Goal: Information Seeking & Learning: Learn about a topic

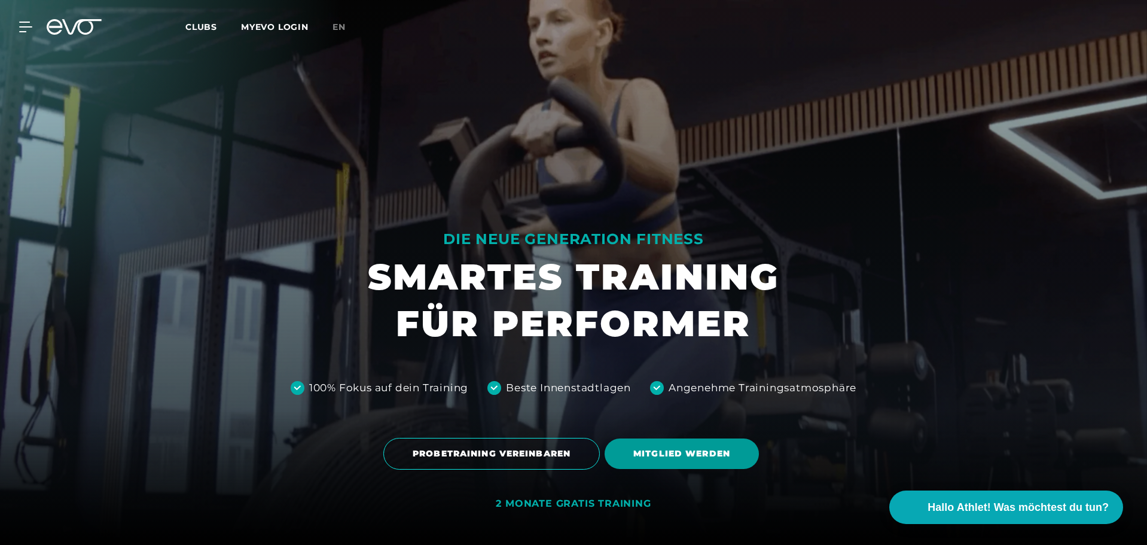
click at [710, 460] on span "MITGLIED WERDEN" at bounding box center [681, 453] width 154 height 30
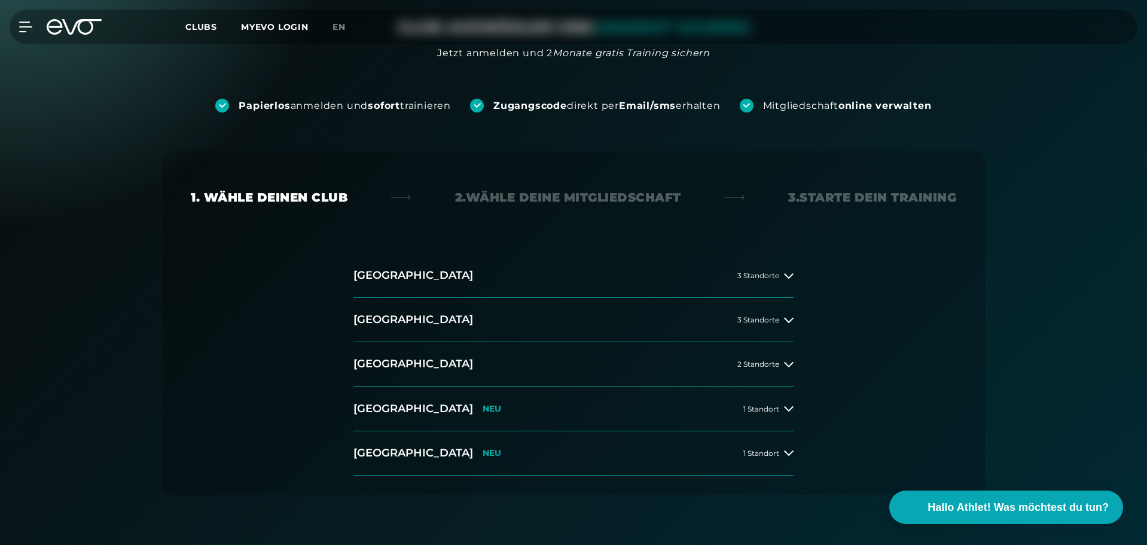
scroll to position [113, 0]
click at [630, 404] on button "[GEOGRAPHIC_DATA] NEU 1 Standort" at bounding box center [573, 409] width 440 height 44
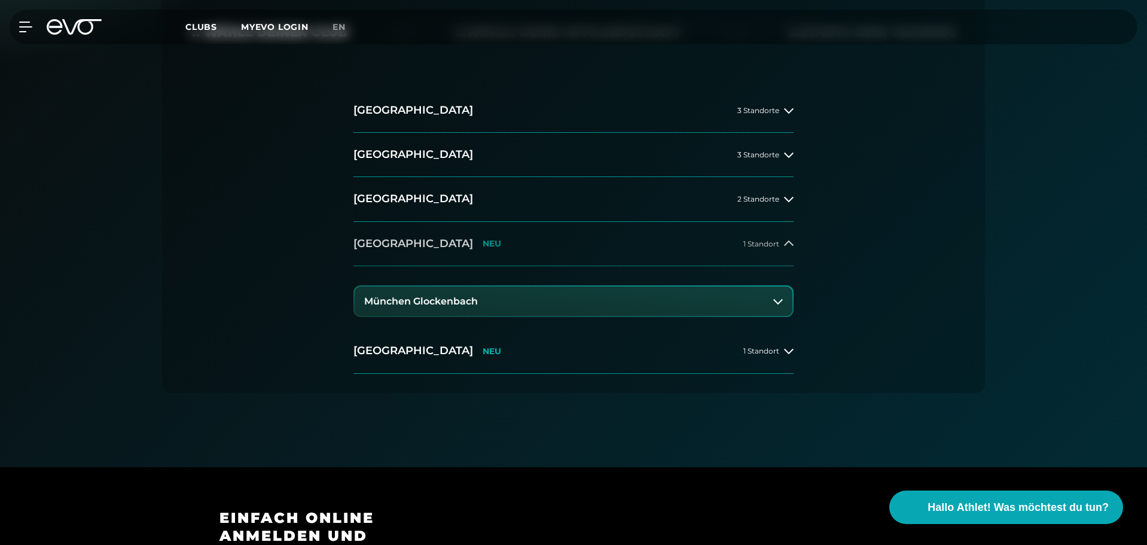
scroll to position [280, 0]
click at [773, 302] on icon at bounding box center [778, 300] width 10 height 10
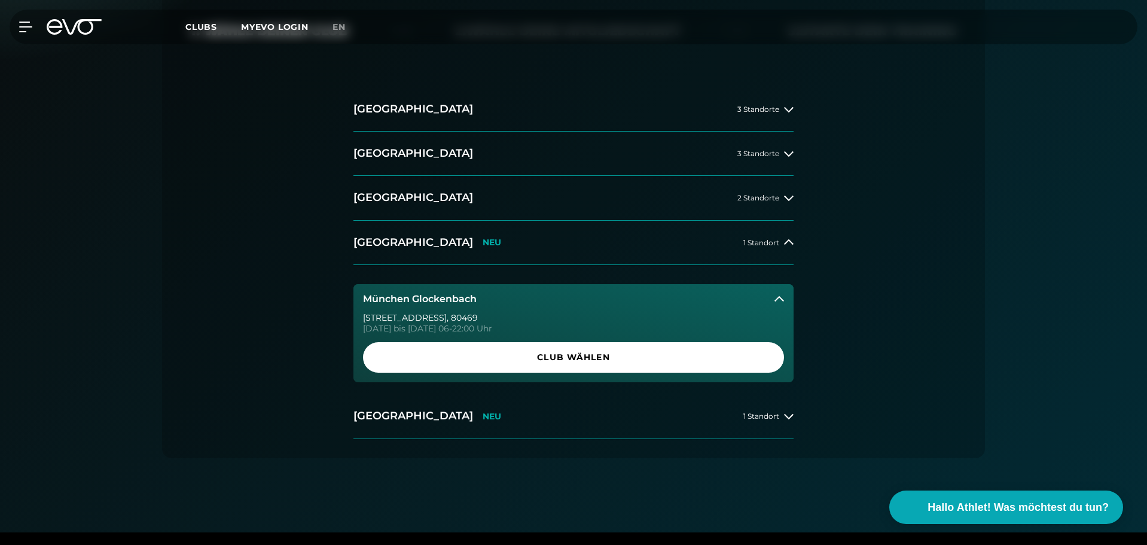
click at [772, 302] on button "München Glockenbach" at bounding box center [573, 299] width 440 height 30
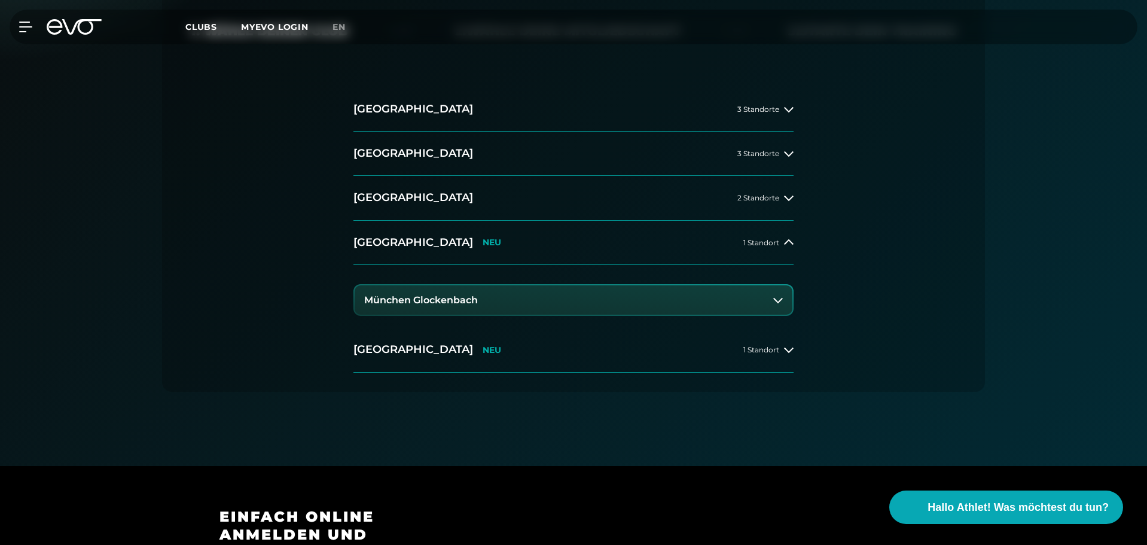
click at [773, 302] on icon at bounding box center [778, 300] width 10 height 10
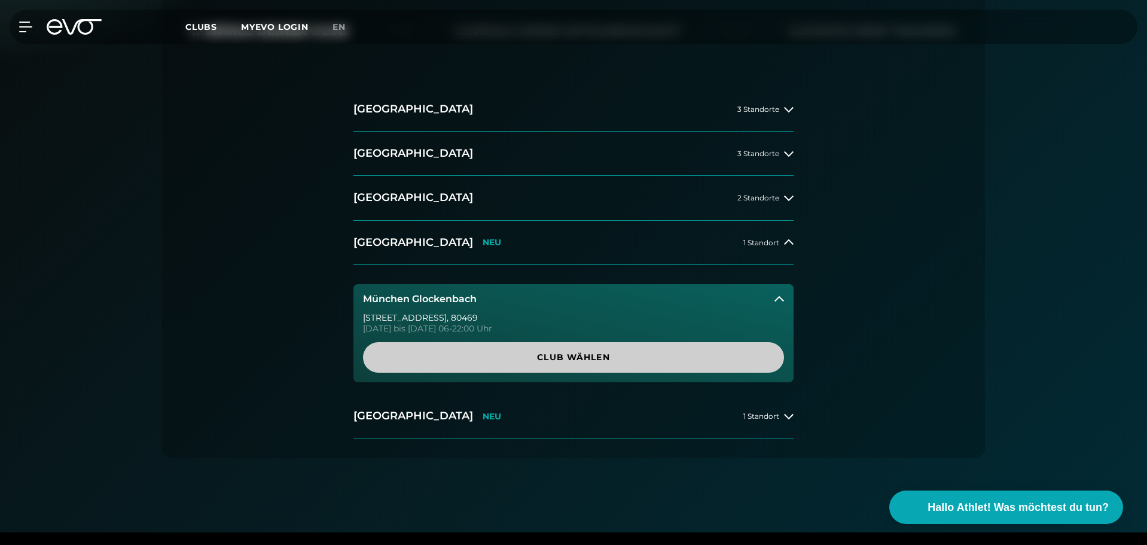
click at [679, 357] on span "Club wählen" at bounding box center [573, 357] width 363 height 13
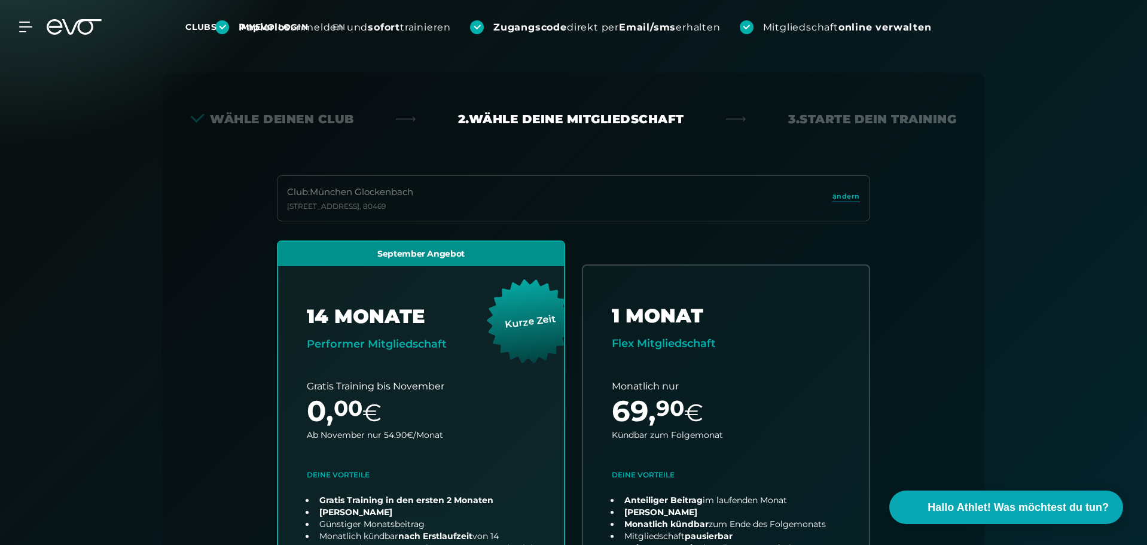
scroll to position [0, 0]
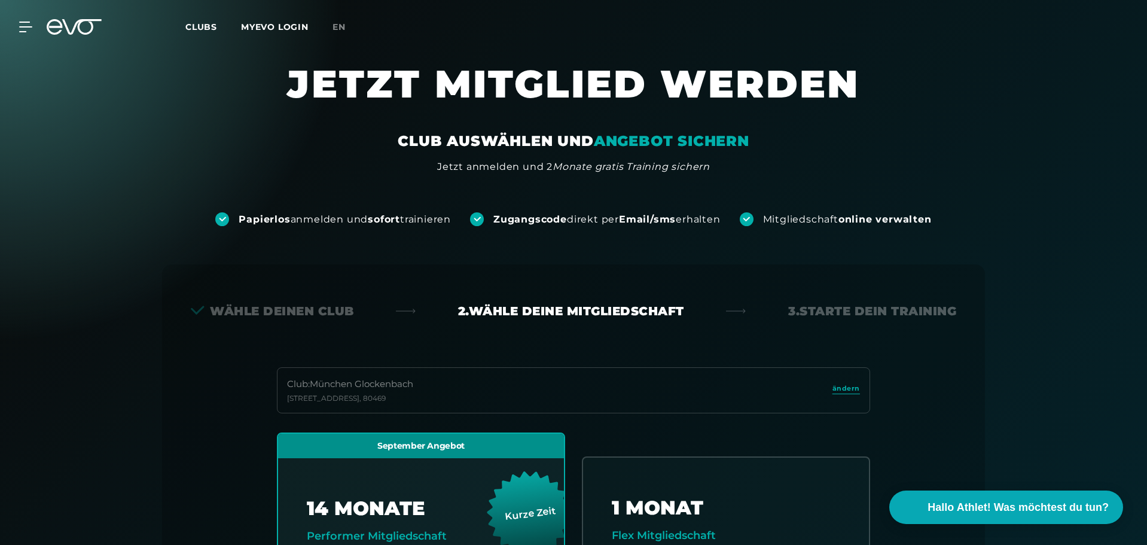
click at [833, 311] on div "3. Starte dein Training" at bounding box center [872, 310] width 168 height 17
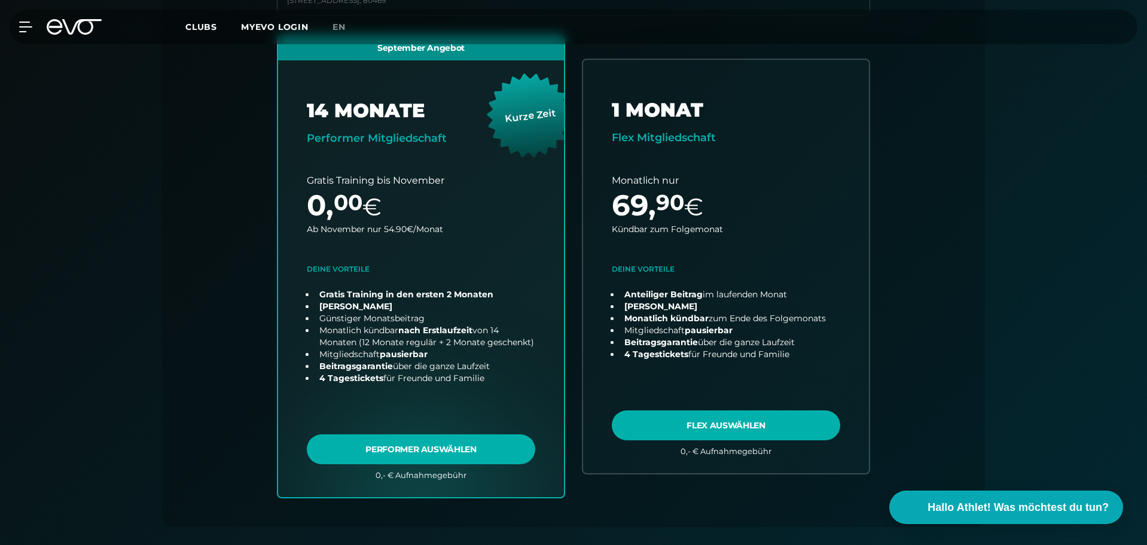
scroll to position [395, 0]
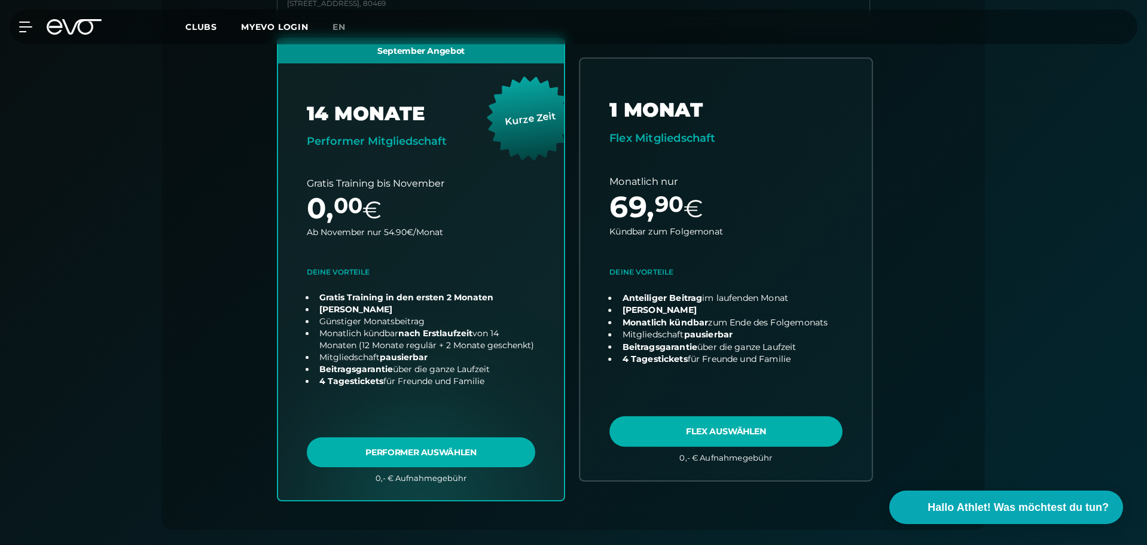
click at [707, 432] on link "choose plan" at bounding box center [726, 269] width 292 height 421
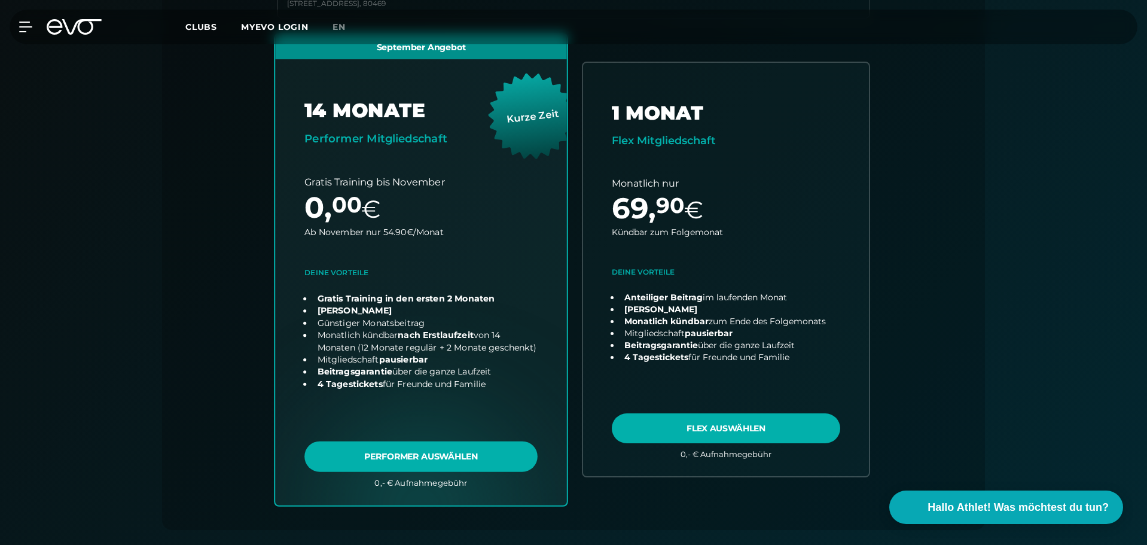
click at [416, 451] on link "choose plan" at bounding box center [421, 269] width 292 height 470
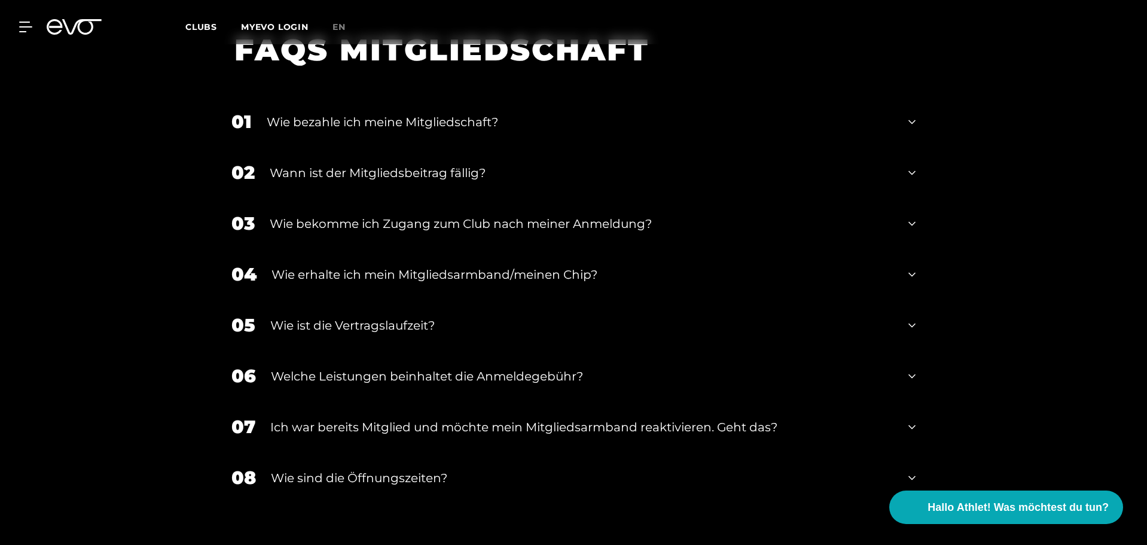
scroll to position [2274, 0]
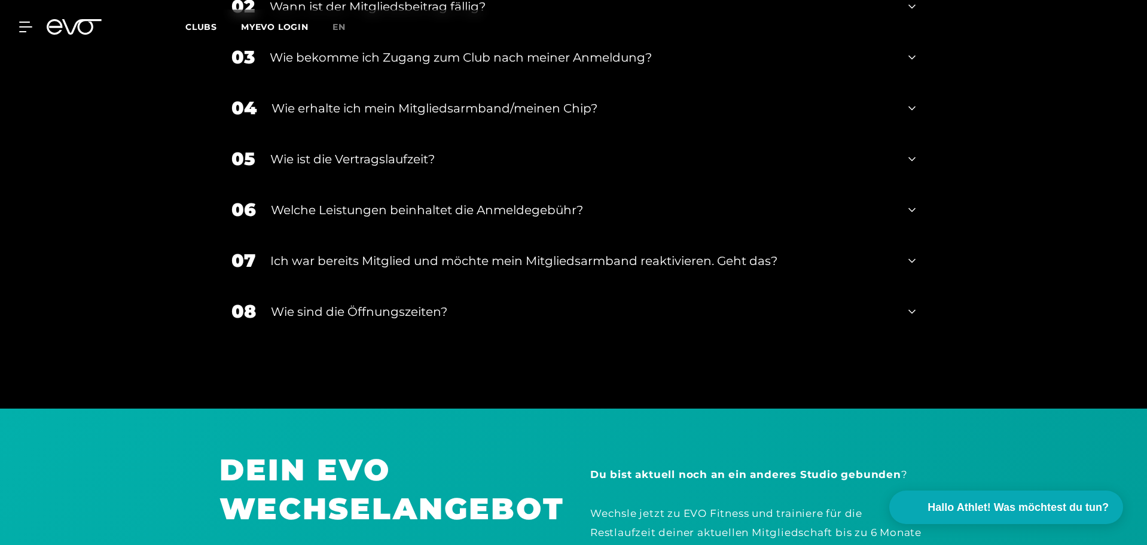
click at [534, 201] on div "Welche Leistungen beinhaltet die Anmeldegebühr?" at bounding box center [582, 210] width 622 height 18
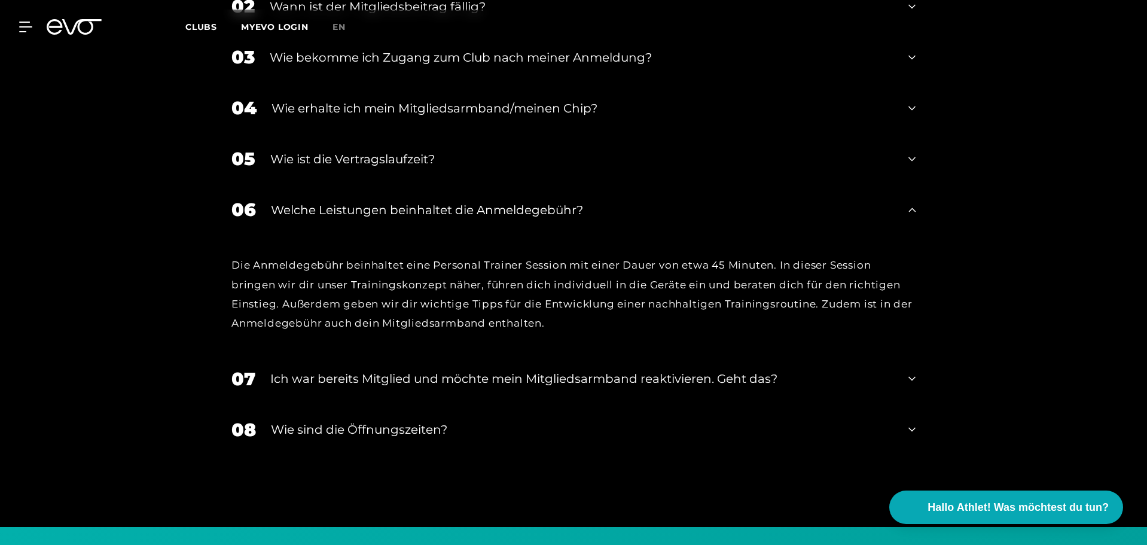
click at [534, 201] on div "Welche Leistungen beinhaltet die Anmeldegebühr?" at bounding box center [582, 210] width 622 height 18
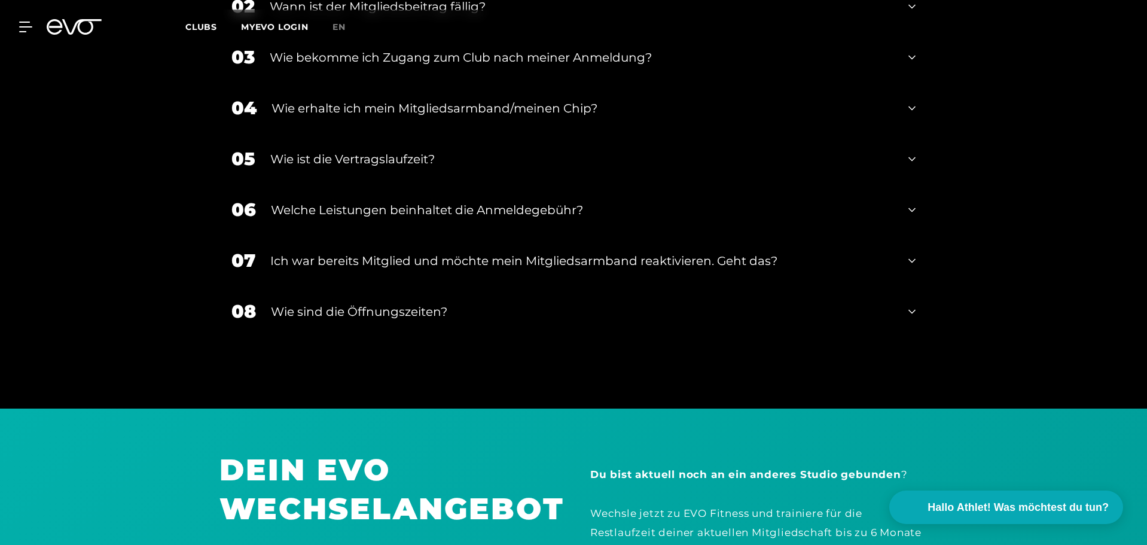
click at [534, 201] on div "Welche Leistungen beinhaltet die Anmeldegebühr?" at bounding box center [582, 210] width 622 height 18
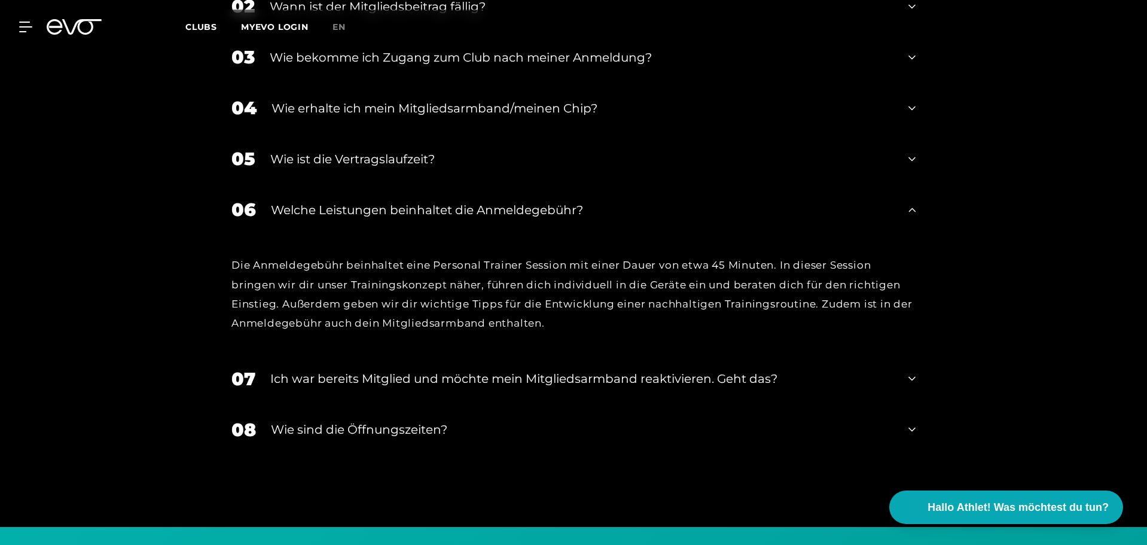
click at [540, 429] on div "08 Wie sind die Öffnungszeiten?" at bounding box center [573, 429] width 708 height 51
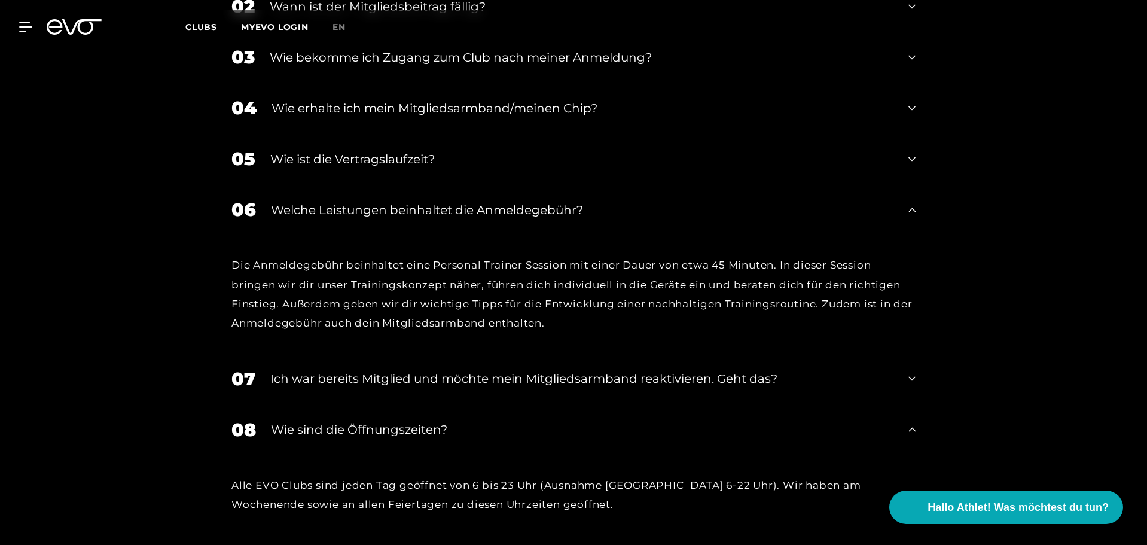
click at [540, 429] on div "08 Wie sind die Öffnungszeiten?" at bounding box center [573, 429] width 708 height 51
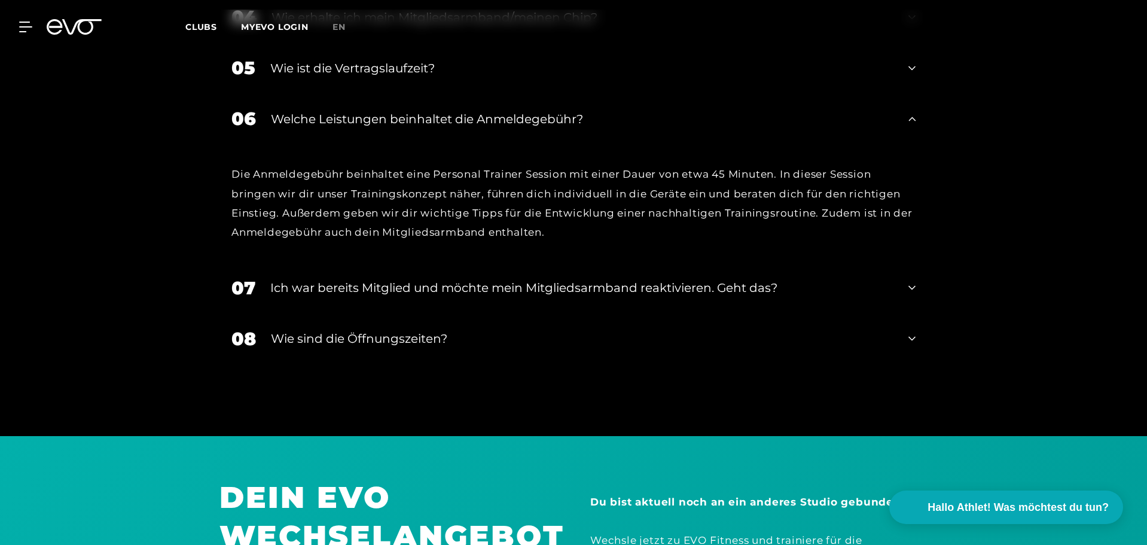
scroll to position [2368, 0]
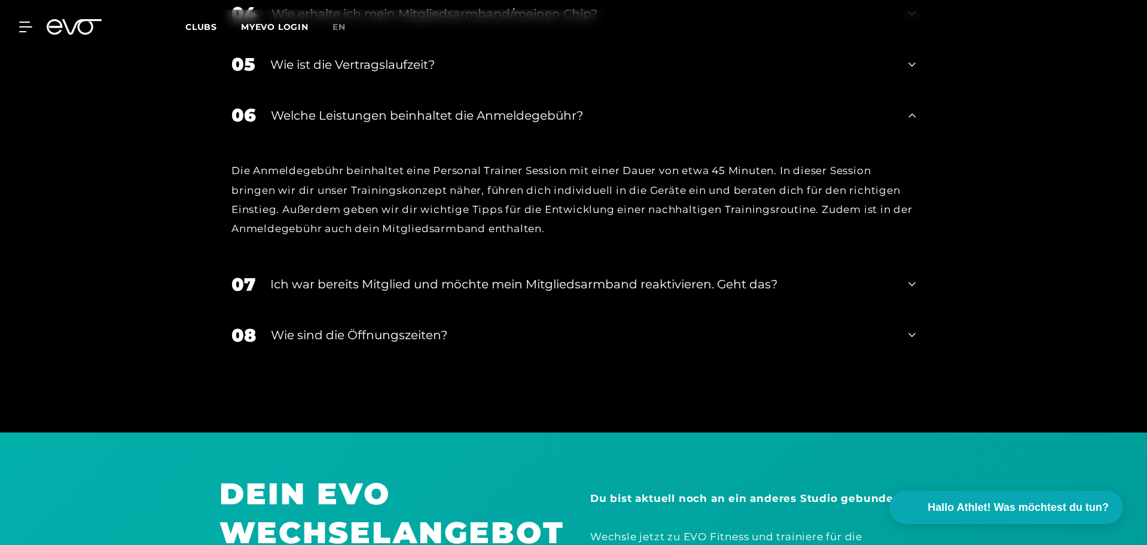
click at [546, 326] on div "Wie sind die Öffnungszeiten?" at bounding box center [582, 335] width 622 height 18
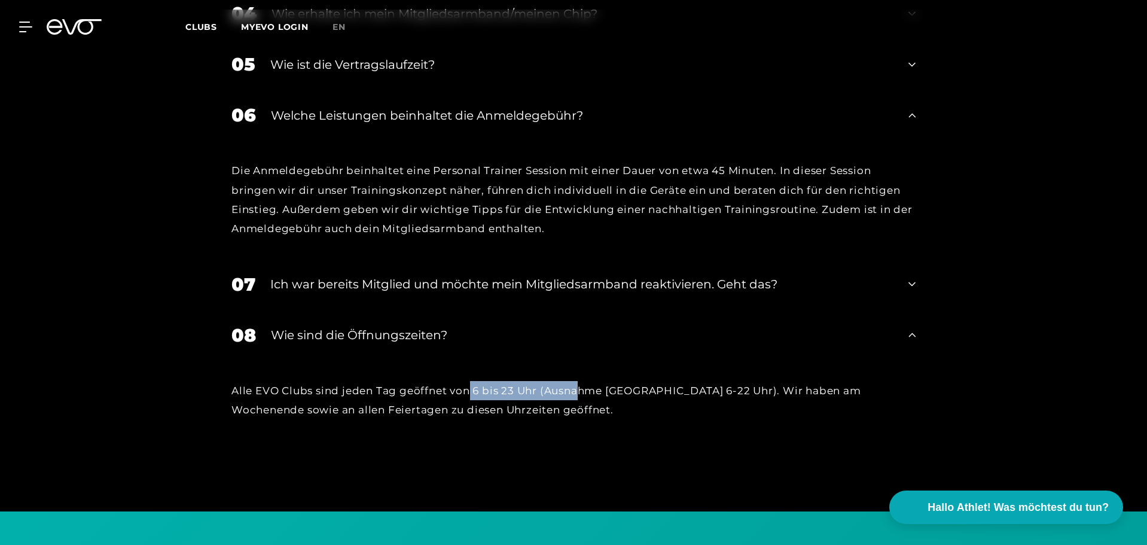
drag, startPoint x: 470, startPoint y: 376, endPoint x: 583, endPoint y: 369, distance: 113.8
click at [583, 381] on div "Alle EVO Clubs sind jeden Tag geöffnet von 6 bis 23 Uhr (Ausnahme [GEOGRAPHIC_D…" at bounding box center [573, 400] width 684 height 39
click at [570, 395] on div "Alle EVO Clubs sind jeden Tag geöffnet von 6 bis 23 Uhr (Ausnahme [GEOGRAPHIC_D…" at bounding box center [573, 400] width 684 height 39
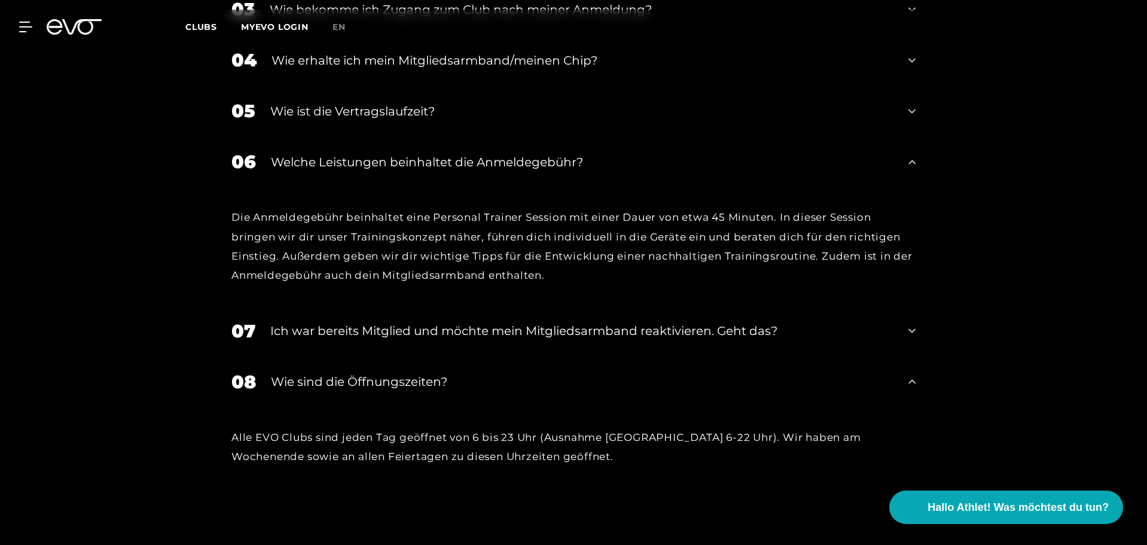
scroll to position [2318, 0]
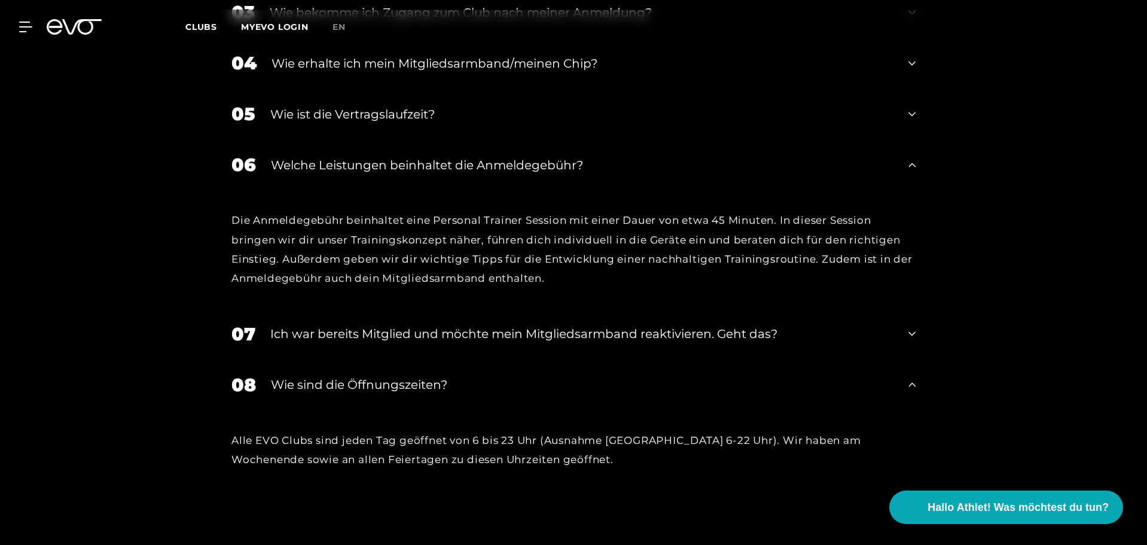
click at [597, 332] on div "07 Ich war bereits Mitglied und möchte mein Mitgliedsarmband reaktivieren. Geht…" at bounding box center [573, 333] width 708 height 51
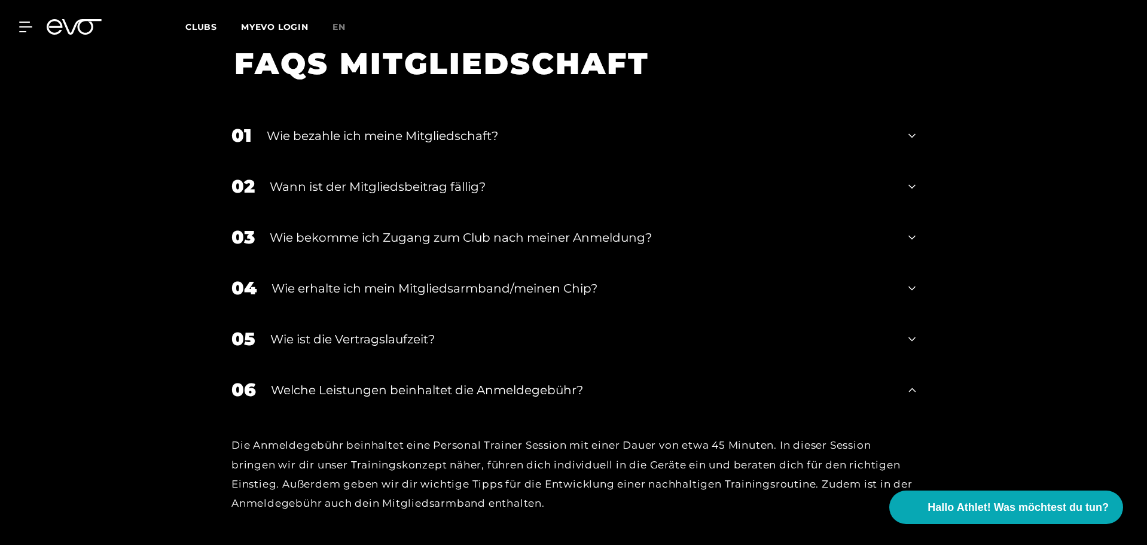
scroll to position [2089, 0]
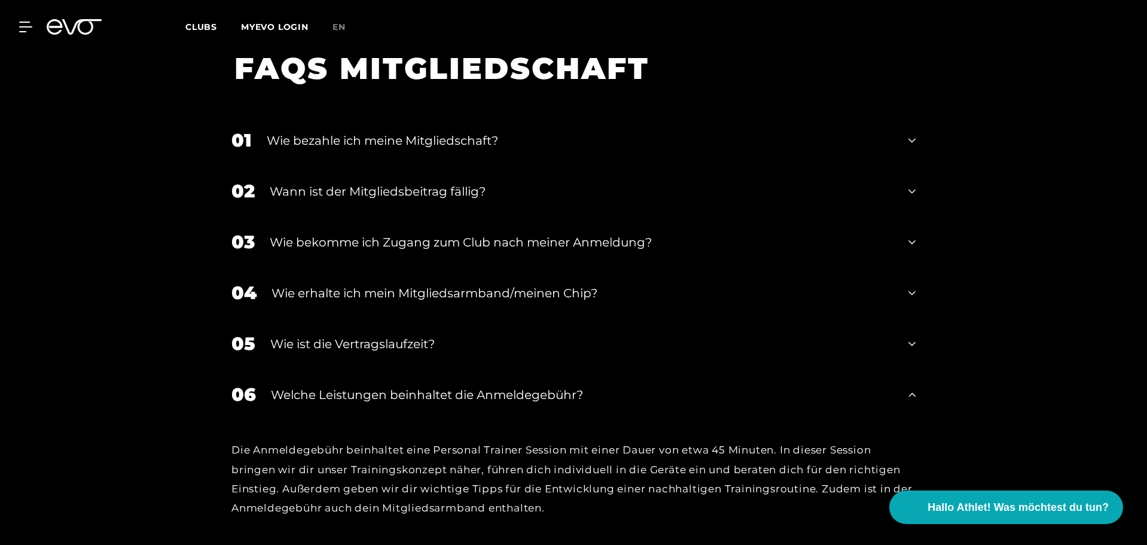
click at [585, 284] on div "Wie erhalte ich mein Mitgliedsarmband/meinen Chip?" at bounding box center [582, 293] width 622 height 18
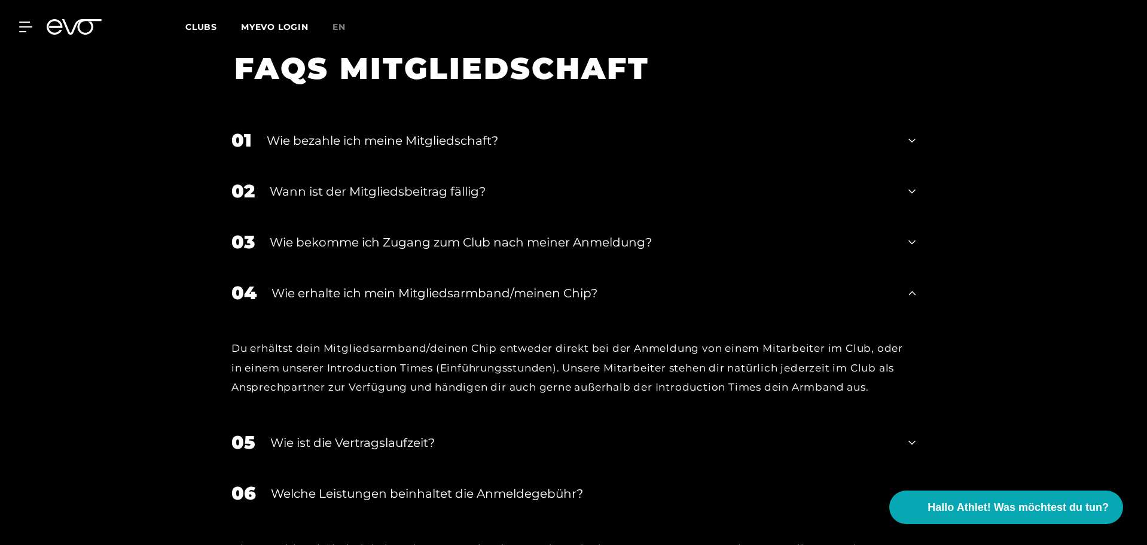
click at [585, 284] on div "Wie erhalte ich mein Mitgliedsarmband/meinen Chip?" at bounding box center [582, 293] width 622 height 18
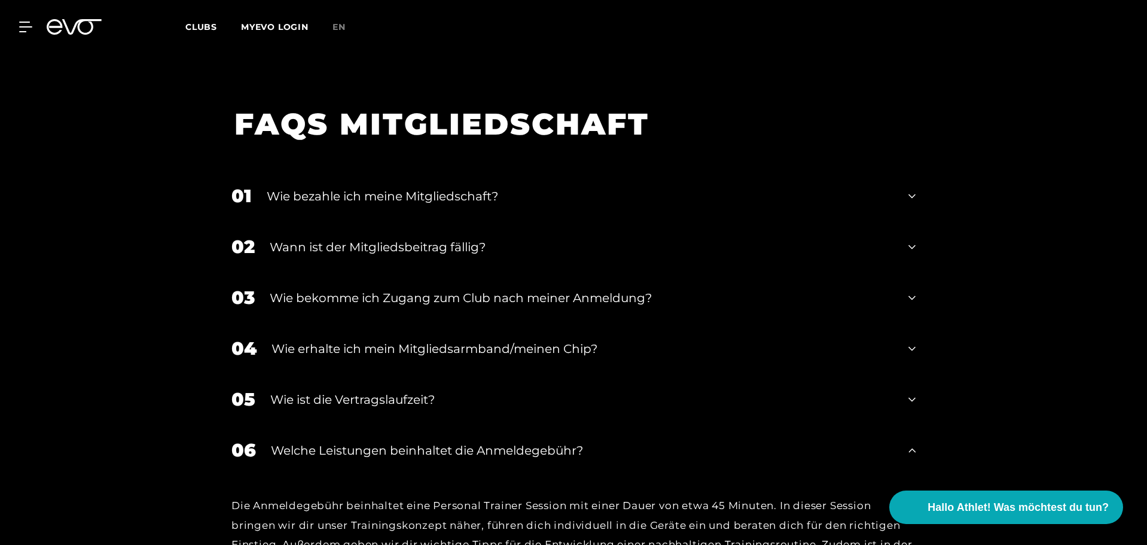
scroll to position [2027, 0]
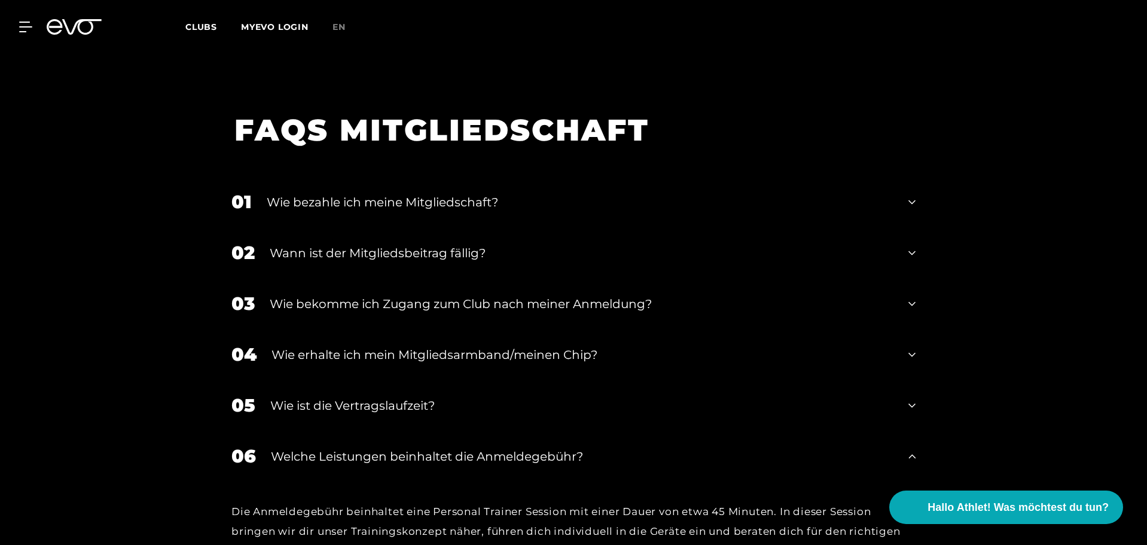
click at [486, 244] on div "Wann ist der Mitgliedsbeitrag fällig?" at bounding box center [582, 253] width 624 height 18
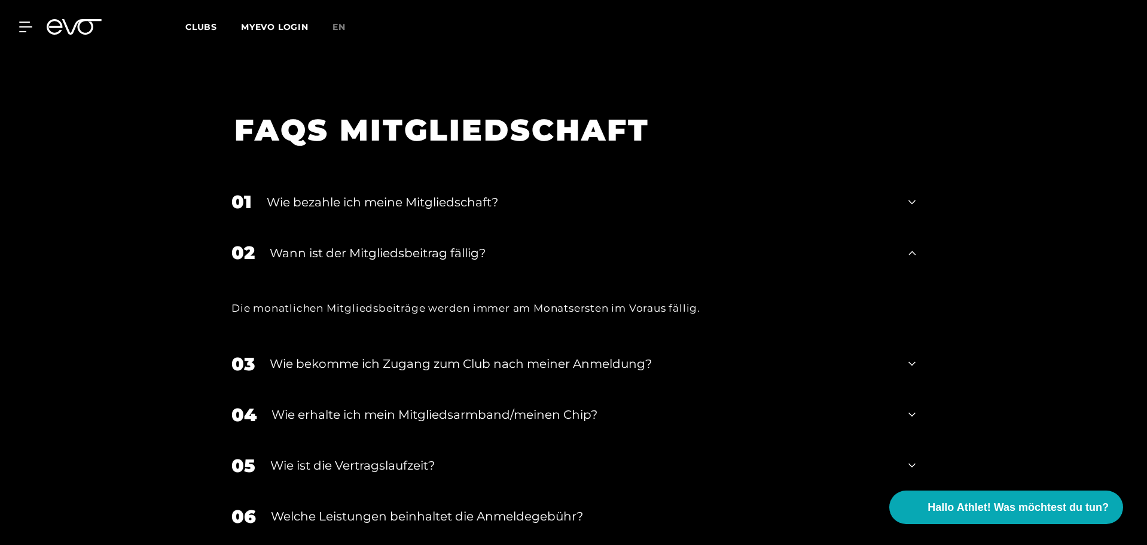
click at [486, 244] on div "Wann ist der Mitgliedsbeitrag fällig?" at bounding box center [582, 253] width 624 height 18
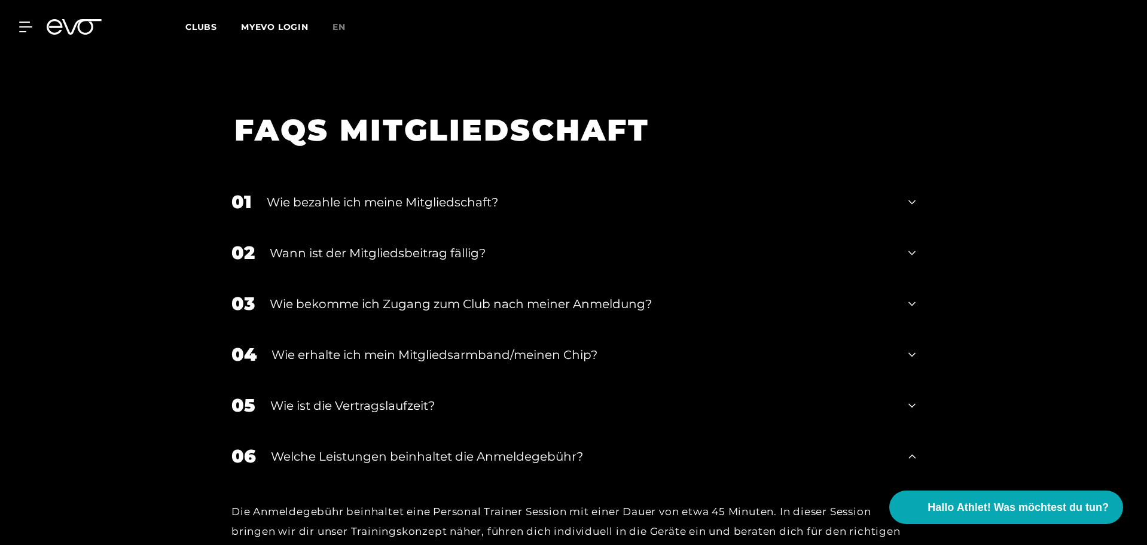
click at [491, 193] on div "Wie bezahle ich meine Mitgliedschaft?" at bounding box center [580, 202] width 627 height 18
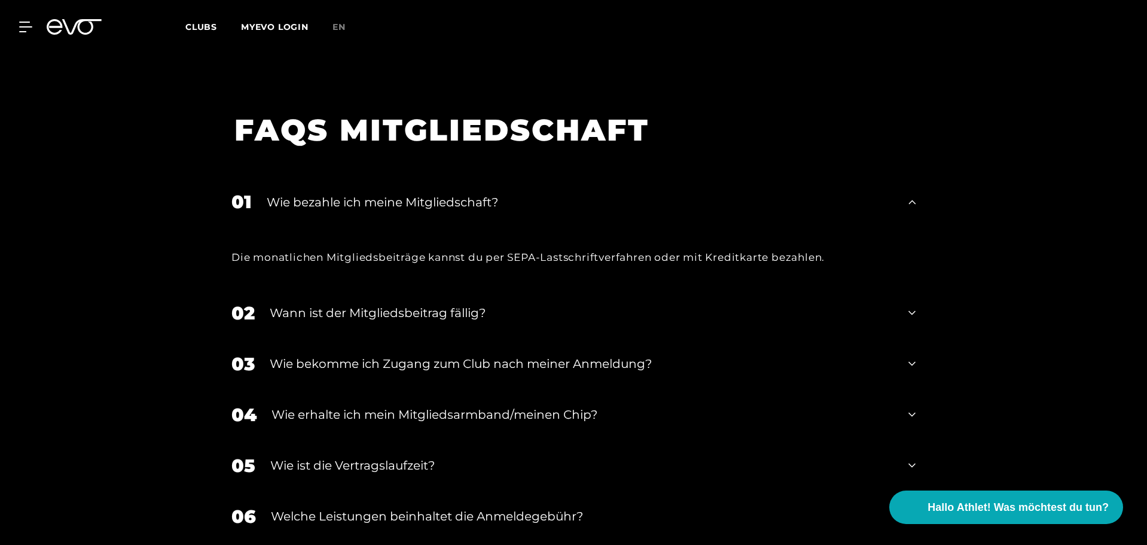
click at [491, 193] on div "Wie bezahle ich meine Mitgliedschaft?" at bounding box center [580, 202] width 627 height 18
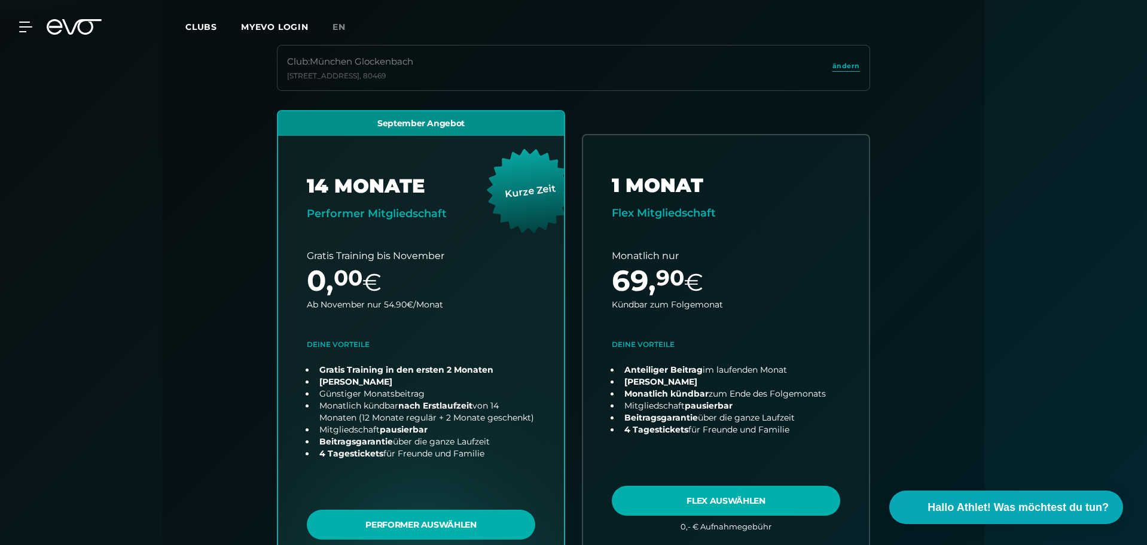
scroll to position [0, 0]
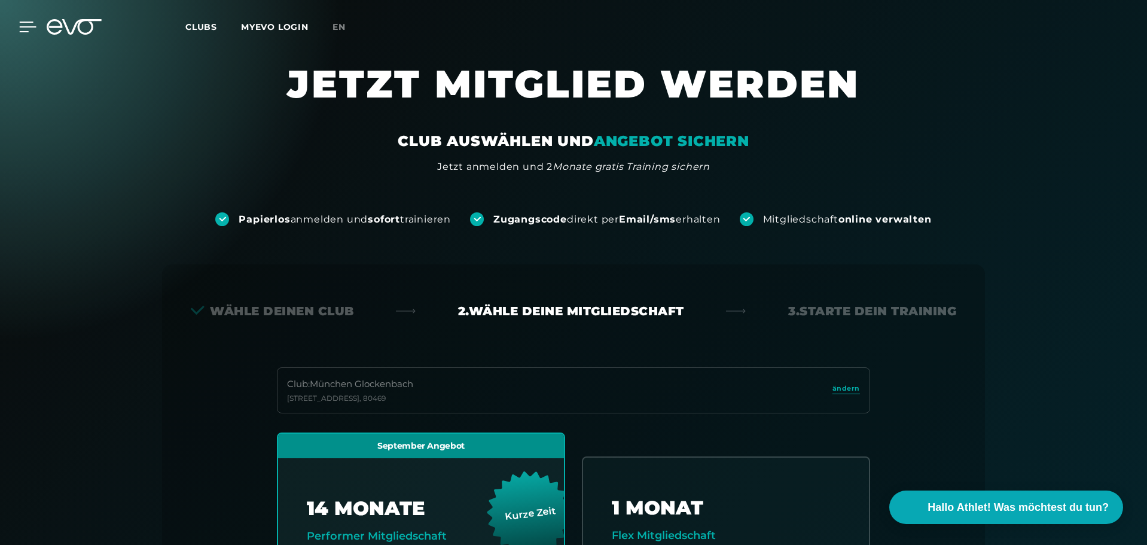
click at [29, 30] on icon at bounding box center [27, 27] width 17 height 11
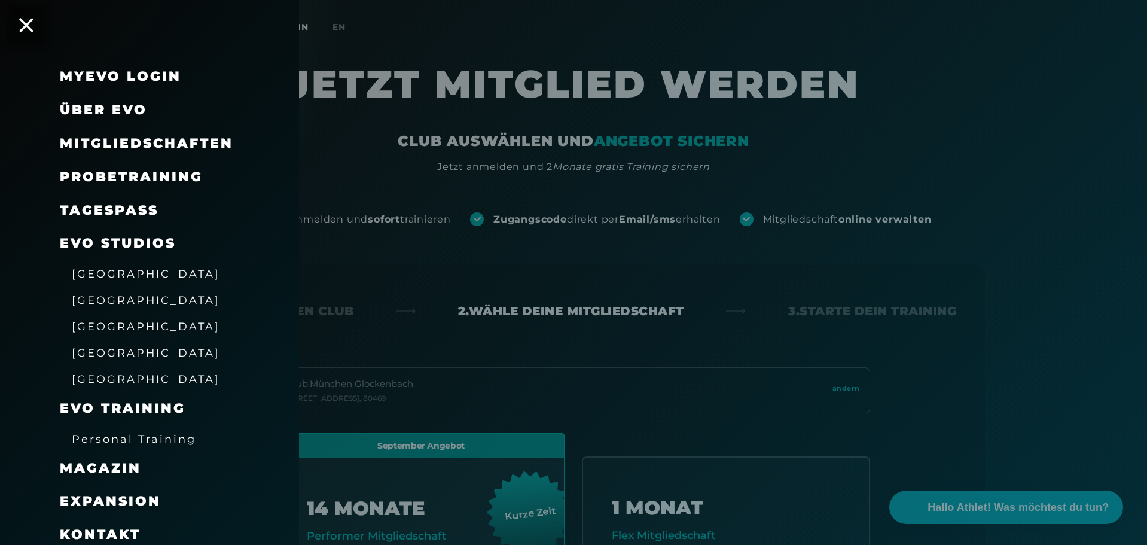
scroll to position [40, 0]
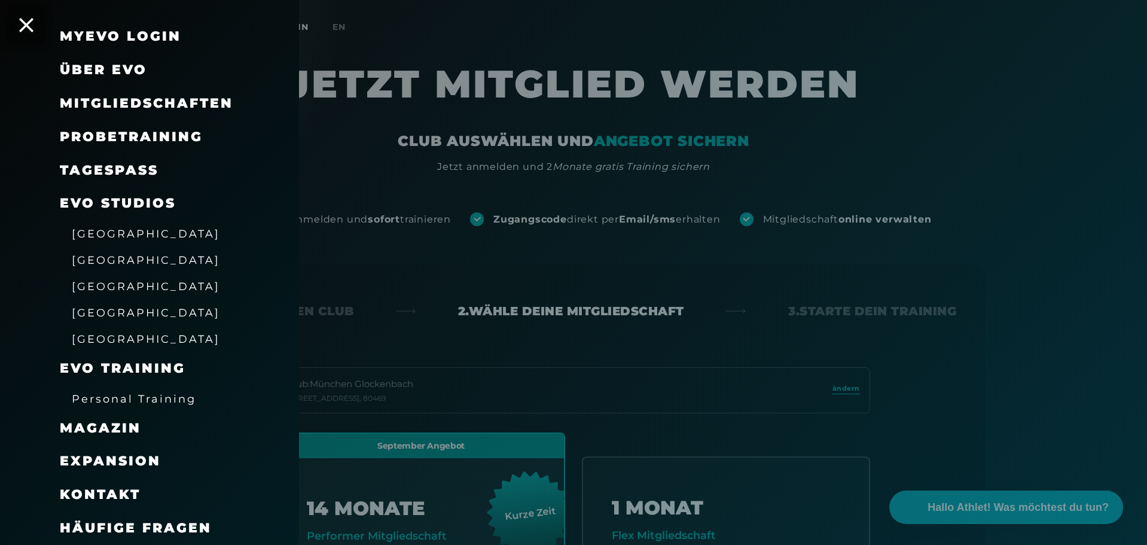
click at [142, 166] on link "TAGESPASS" at bounding box center [109, 170] width 99 height 16
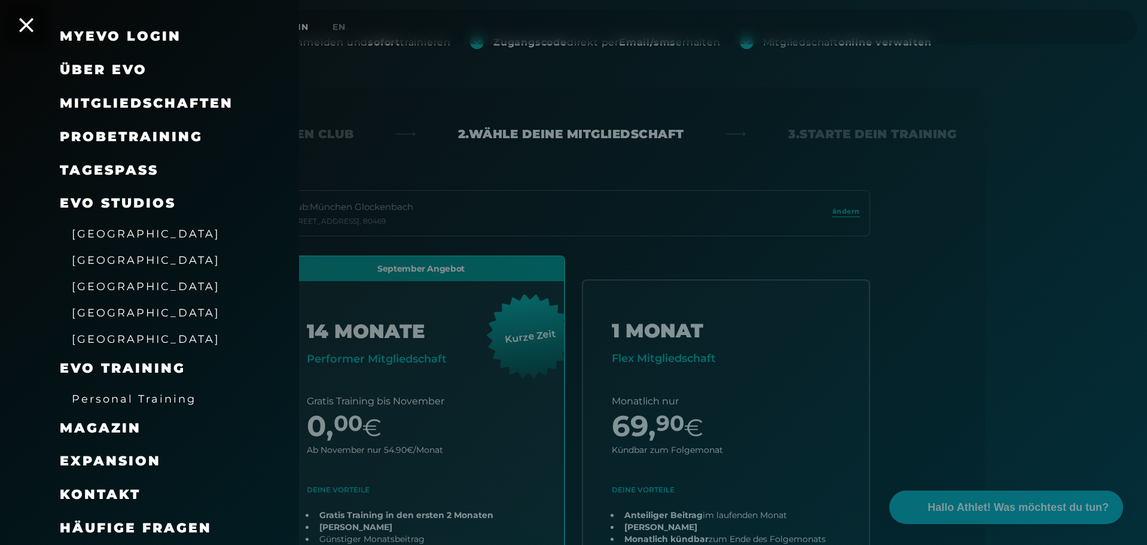
scroll to position [170, 0]
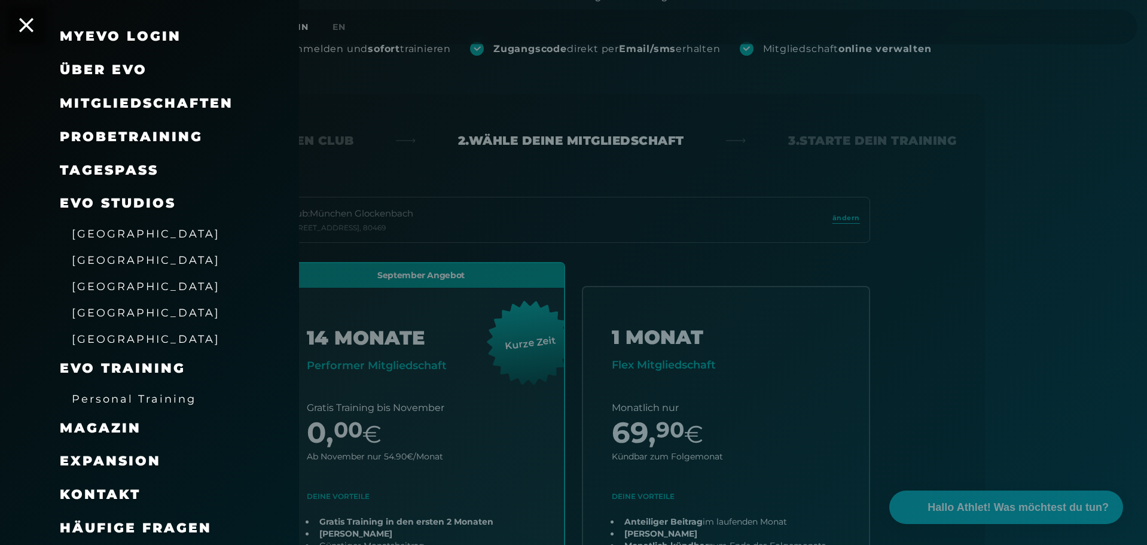
click at [121, 458] on span "Expansion" at bounding box center [110, 461] width 101 height 16
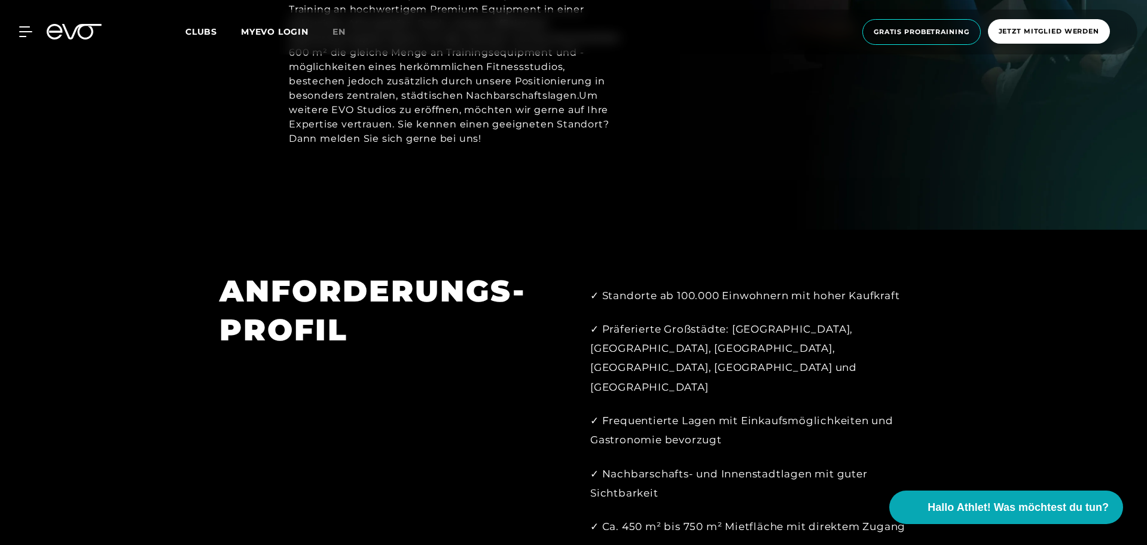
scroll to position [869, 0]
click at [24, 26] on icon at bounding box center [27, 31] width 17 height 11
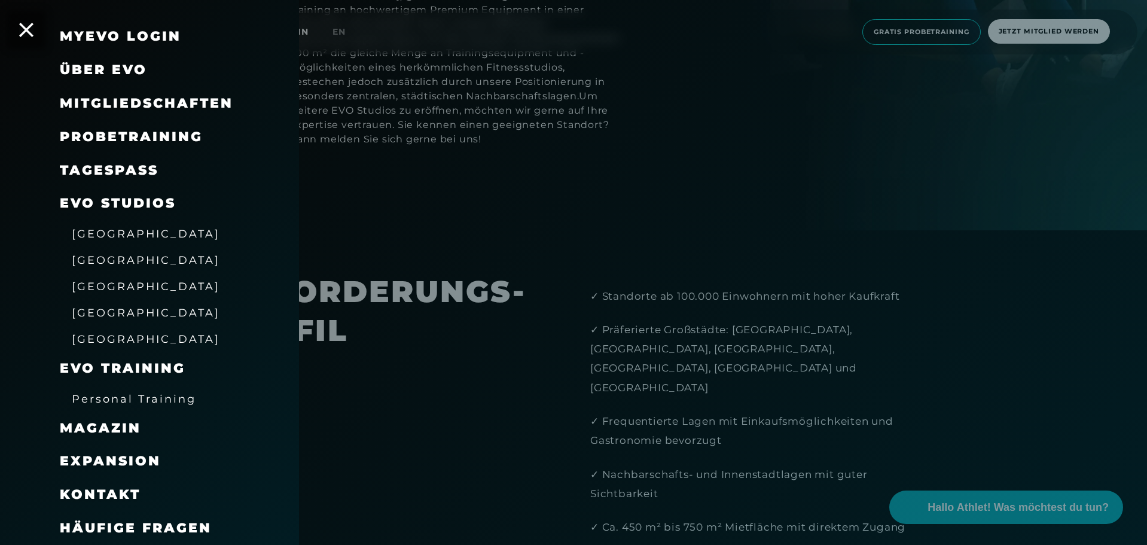
scroll to position [40, 0]
click at [123, 68] on span "Über EVO" at bounding box center [103, 70] width 87 height 16
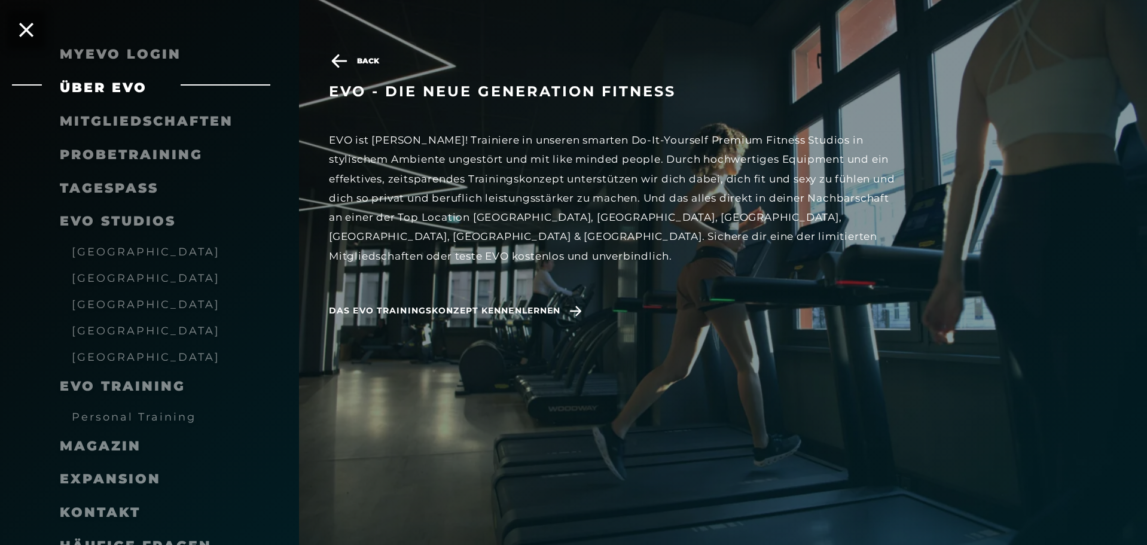
scroll to position [1284, 0]
click at [549, 304] on span "Das EVO Trainingskonzept kennenlernen" at bounding box center [444, 310] width 231 height 13
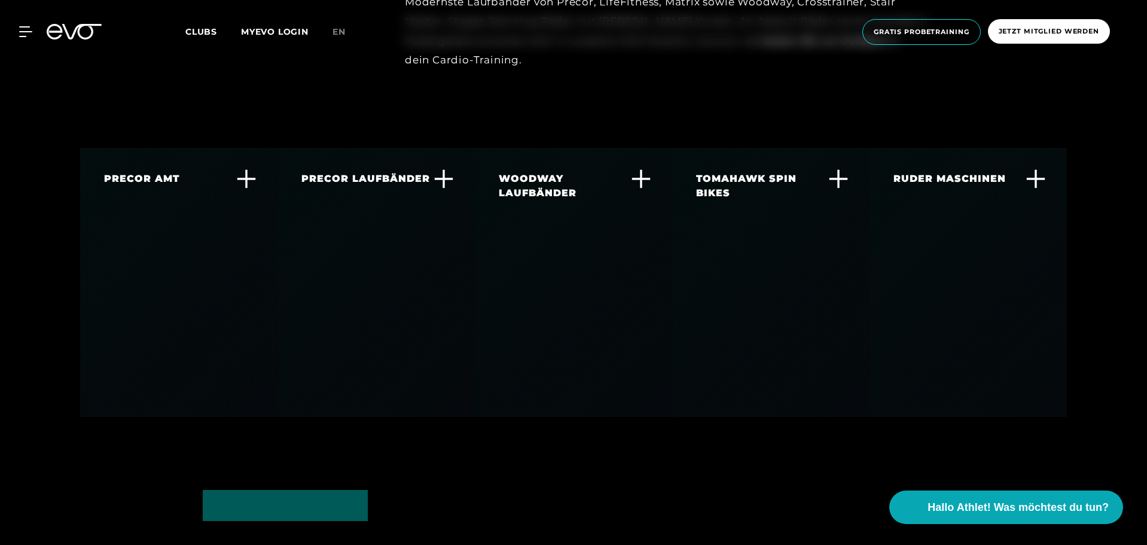
scroll to position [2300, 0]
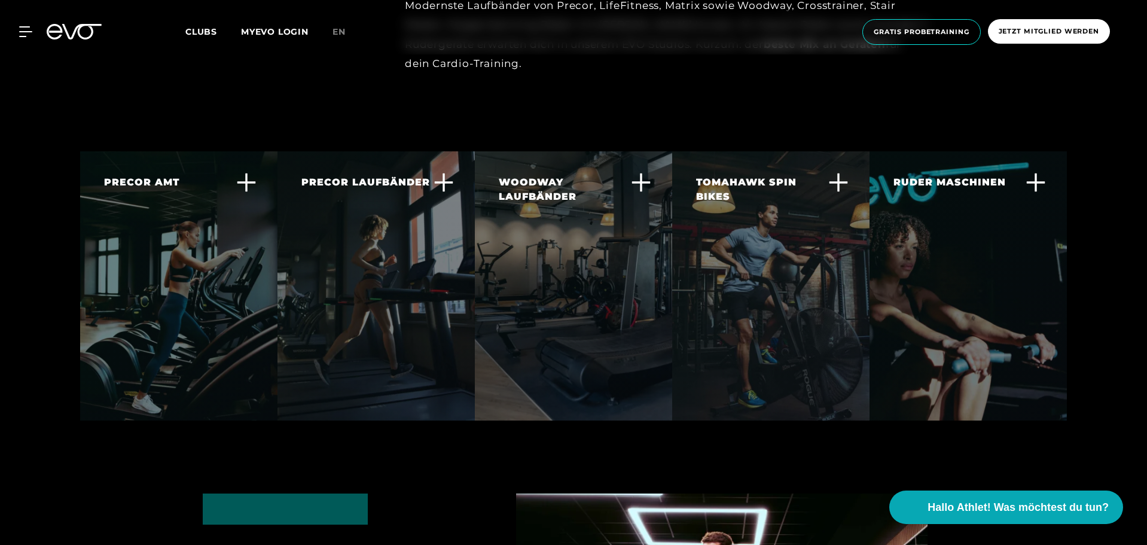
click at [439, 172] on icon at bounding box center [443, 182] width 20 height 20
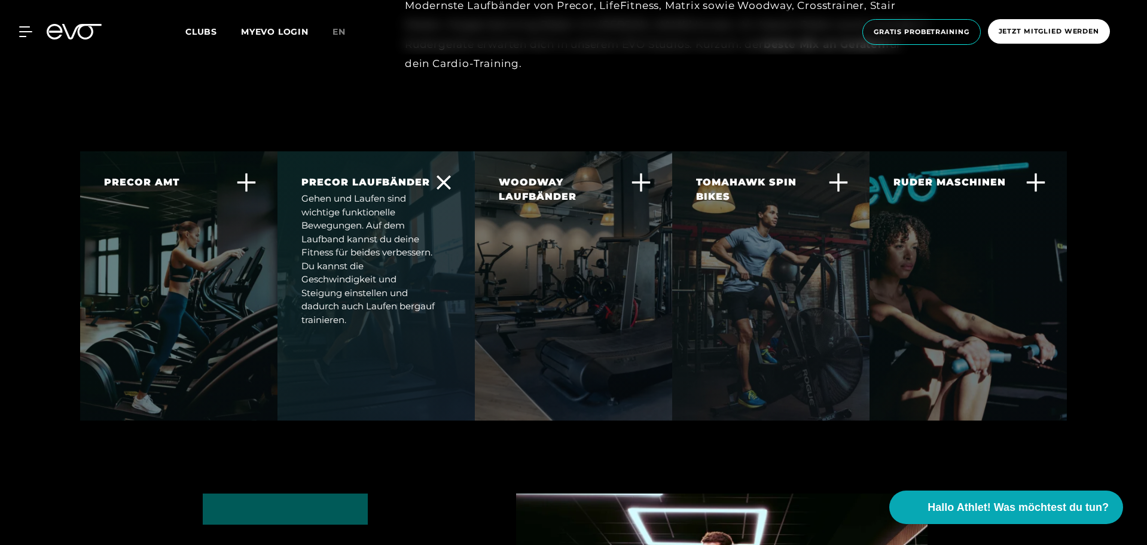
click at [240, 172] on icon at bounding box center [246, 182] width 20 height 20
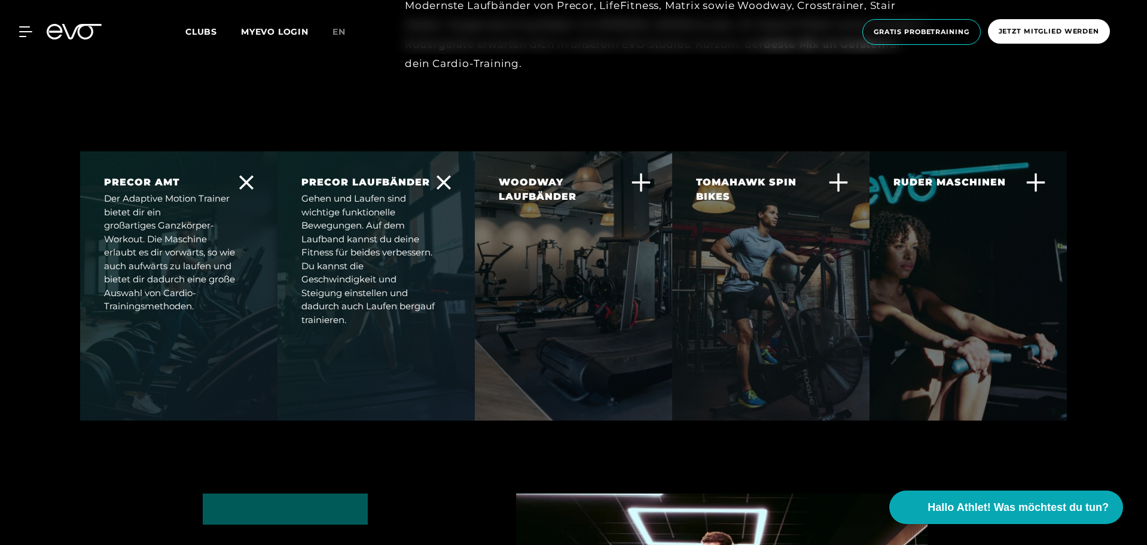
click at [472, 151] on div "PRECOR LAUFBÄNDER Gehen und Laufen sind wichtige funktionelle Bewegungen. Auf d…" at bounding box center [375, 251] width 197 height 200
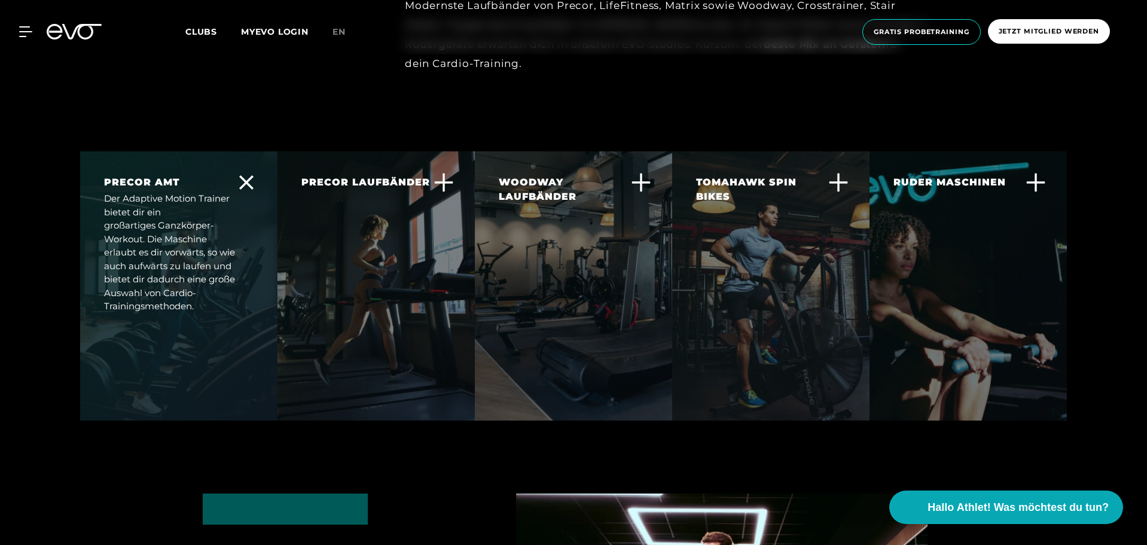
click at [613, 175] on div "WOODWAY LAUFBÄNDER" at bounding box center [566, 189] width 135 height 29
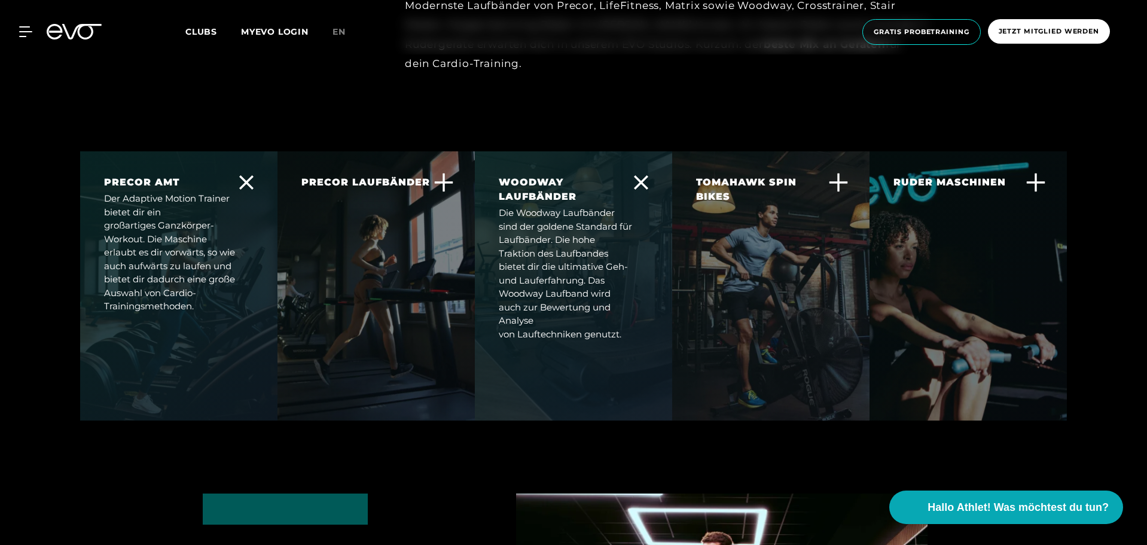
click at [836, 172] on icon at bounding box center [838, 182] width 20 height 20
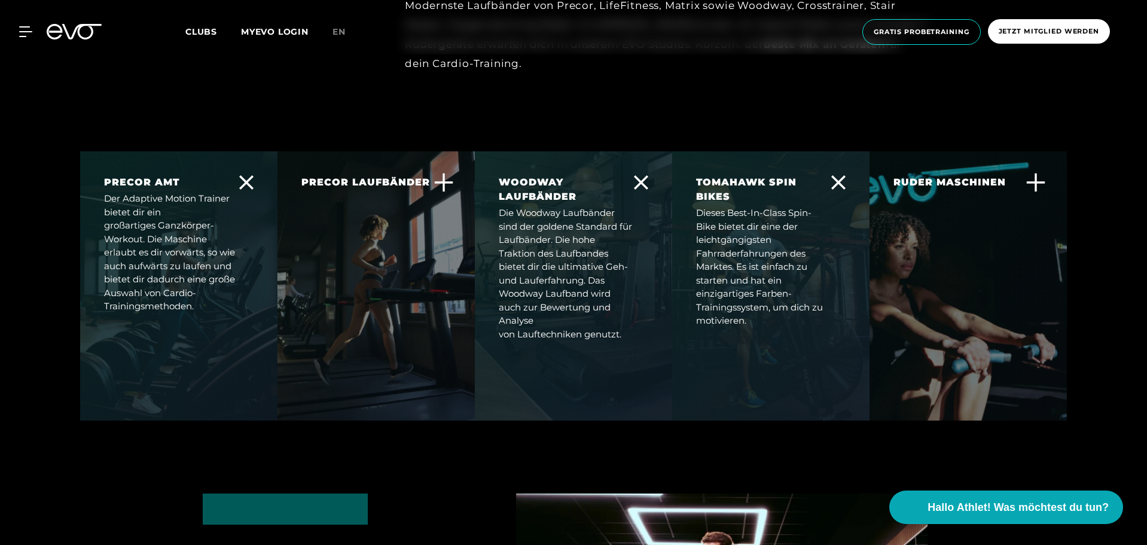
click at [836, 175] on icon at bounding box center [838, 182] width 14 height 14
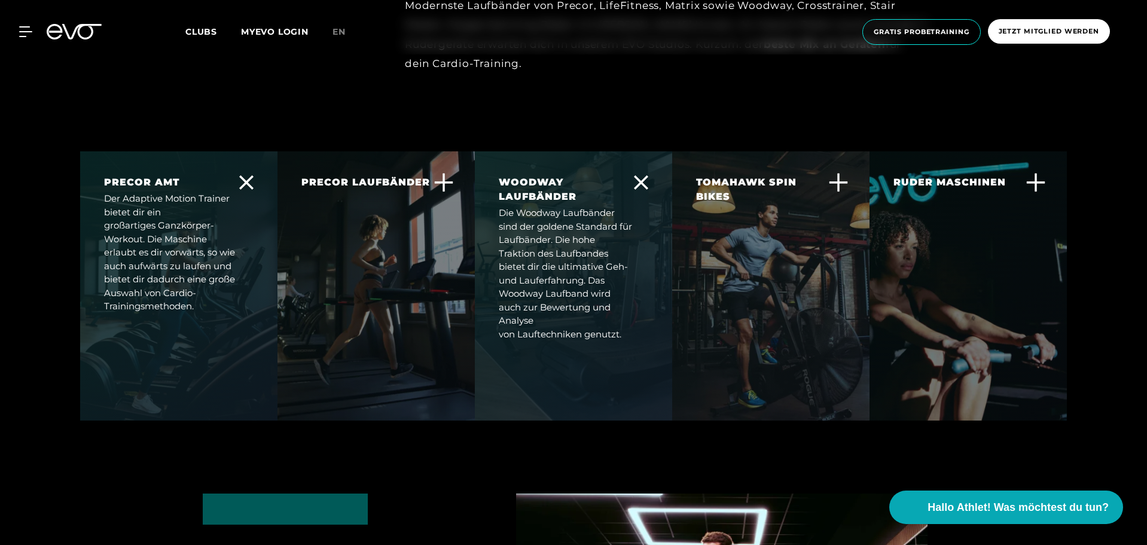
click at [836, 172] on icon at bounding box center [838, 182] width 20 height 20
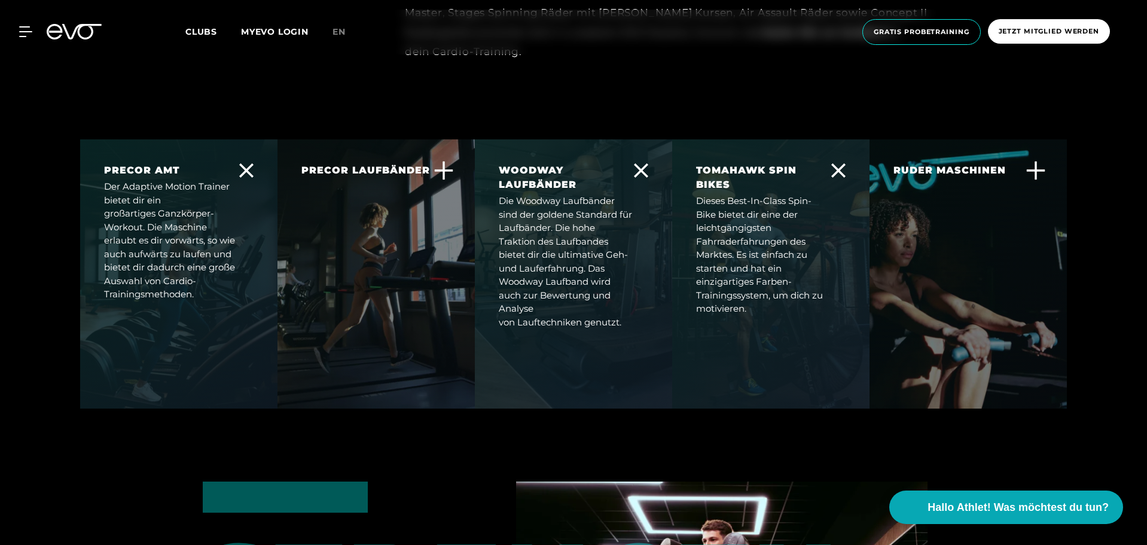
scroll to position [2313, 0]
click at [965, 163] on div "RUDER MASCHINEN" at bounding box center [949, 170] width 112 height 14
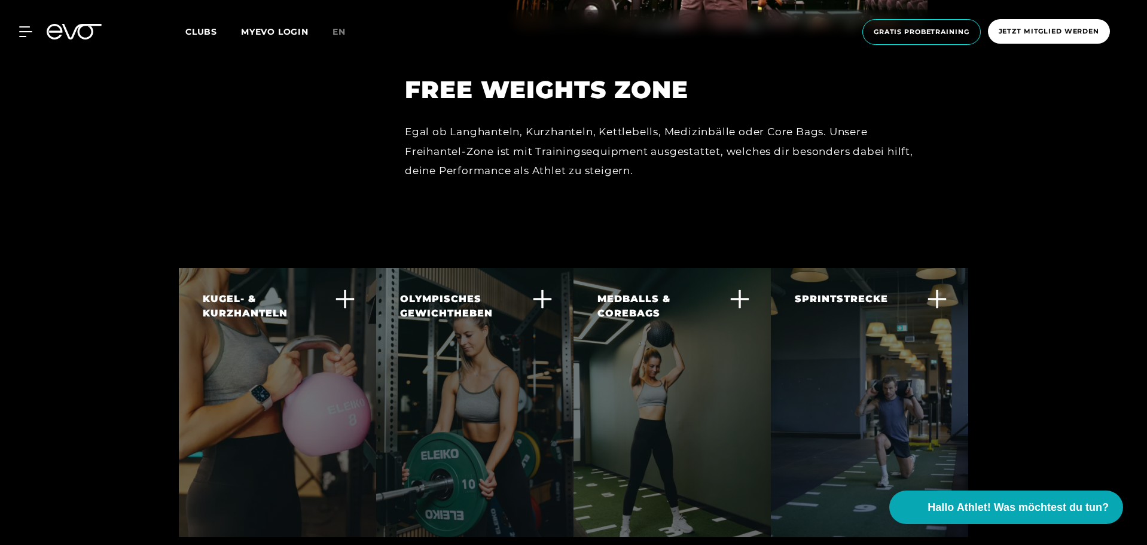
scroll to position [2999, 0]
click at [336, 288] on icon at bounding box center [345, 298] width 20 height 20
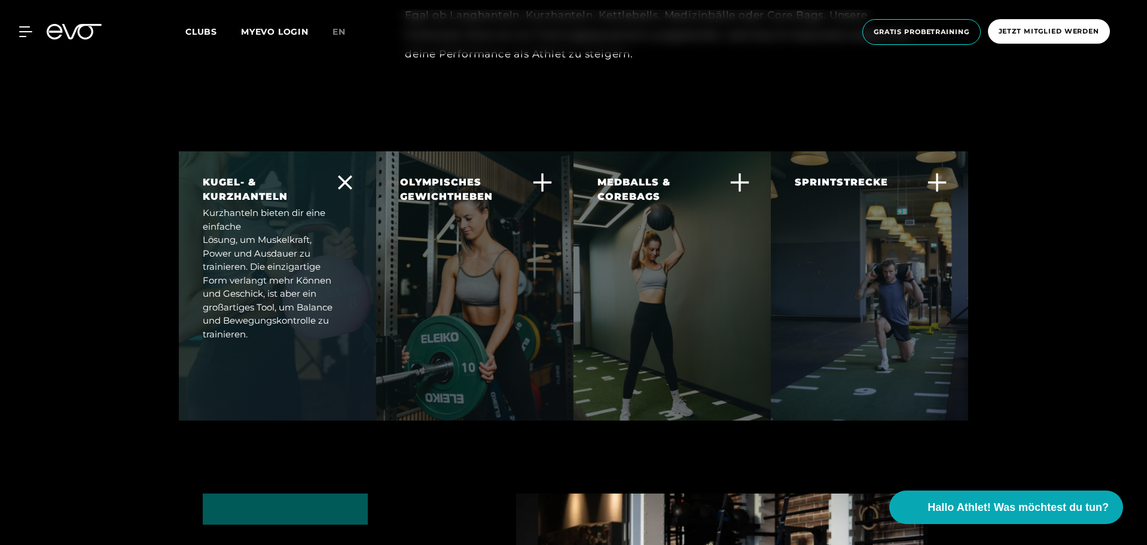
scroll to position [3118, 0]
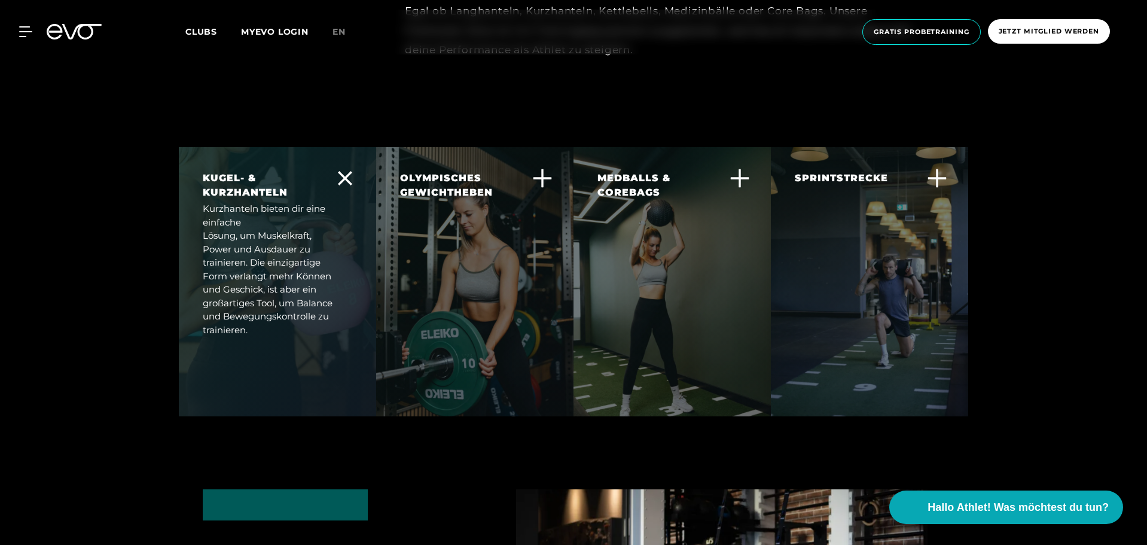
click at [480, 171] on div "OLYMPISCHES GEWICHTHEBEN" at bounding box center [467, 185] width 135 height 29
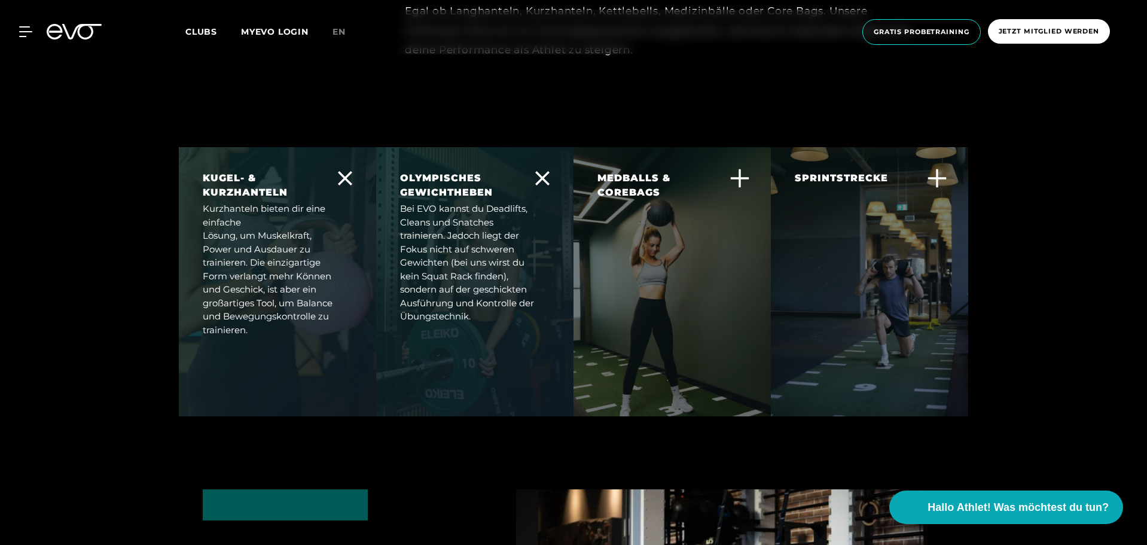
click at [480, 171] on div "OLYMPISCHES GEWICHTHEBEN" at bounding box center [467, 185] width 135 height 29
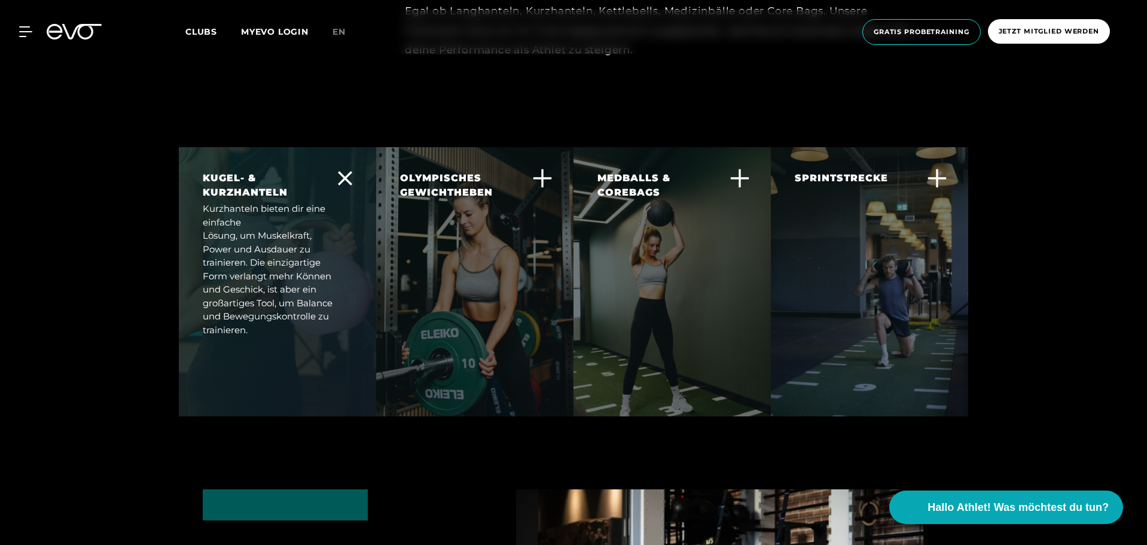
click at [480, 171] on div "OLYMPISCHES GEWICHTHEBEN" at bounding box center [467, 185] width 135 height 29
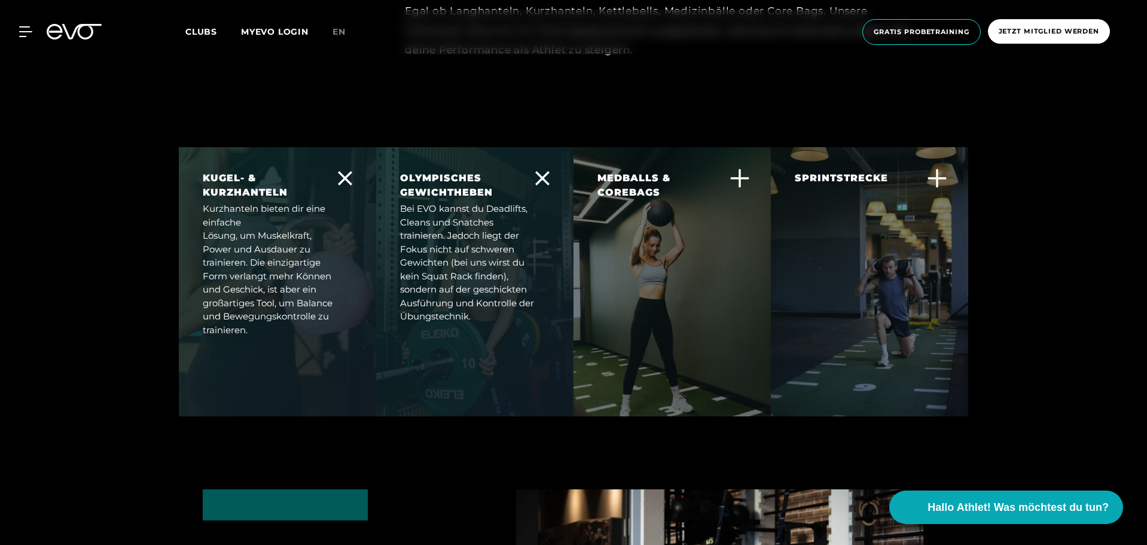
click at [480, 171] on div "OLYMPISCHES GEWICHTHEBEN" at bounding box center [467, 185] width 135 height 29
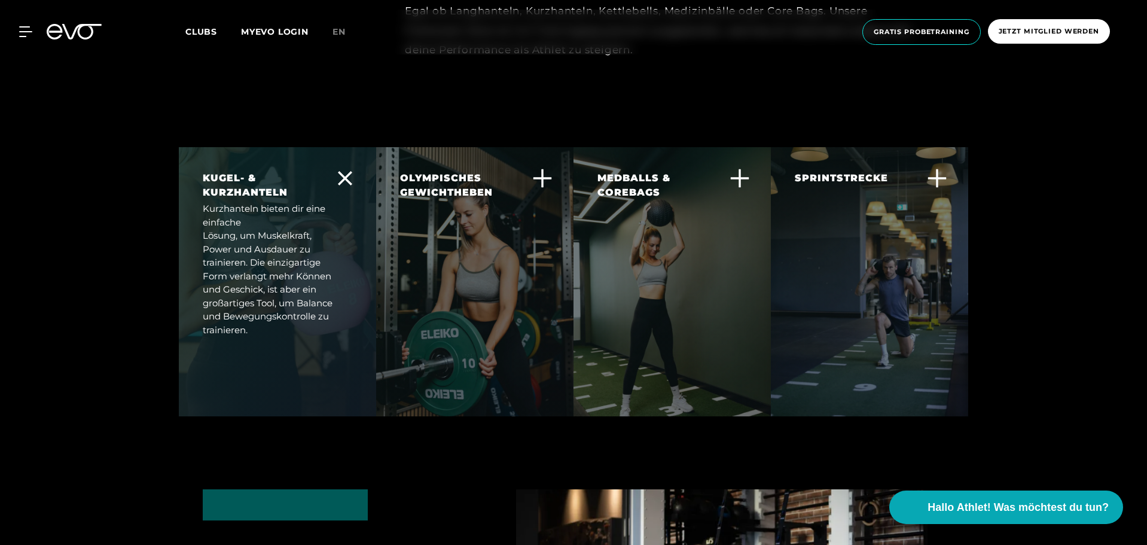
click at [689, 171] on div "MEDBALLS & COREBAGS" at bounding box center [664, 185] width 135 height 29
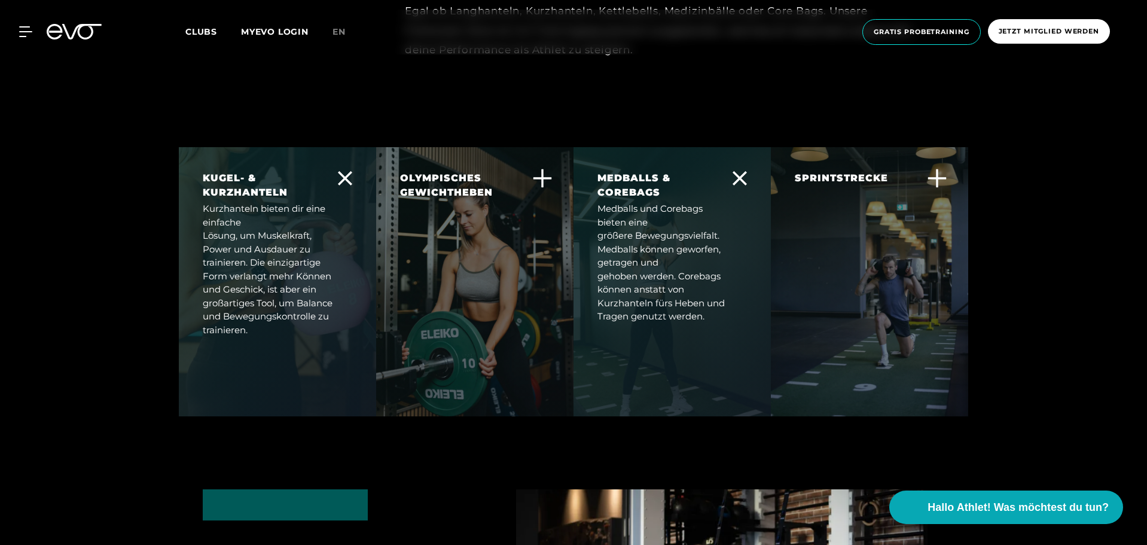
click at [689, 171] on div "MEDBALLS & COREBAGS" at bounding box center [664, 185] width 135 height 29
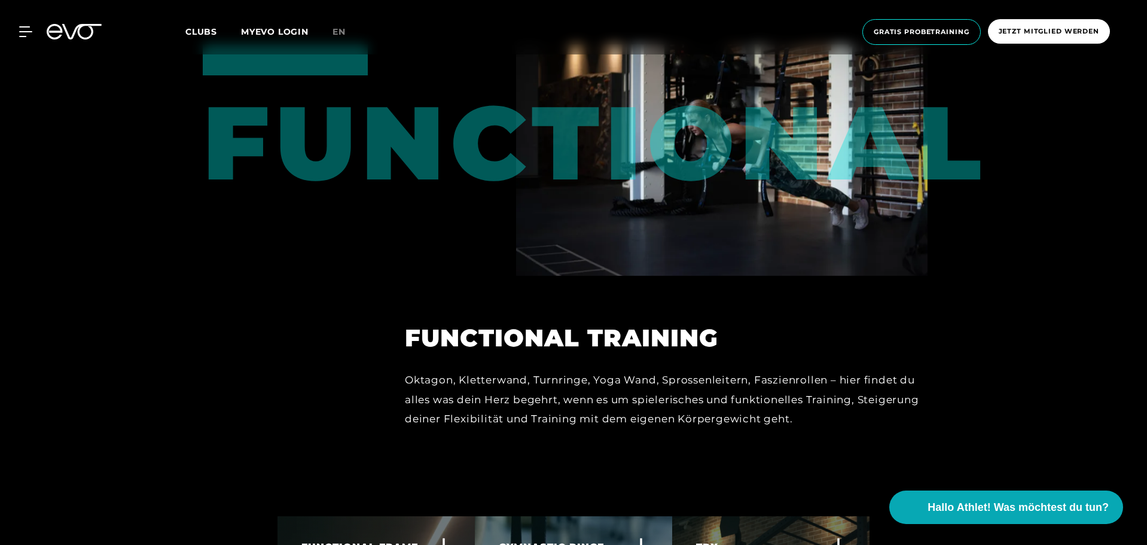
scroll to position [3566, 0]
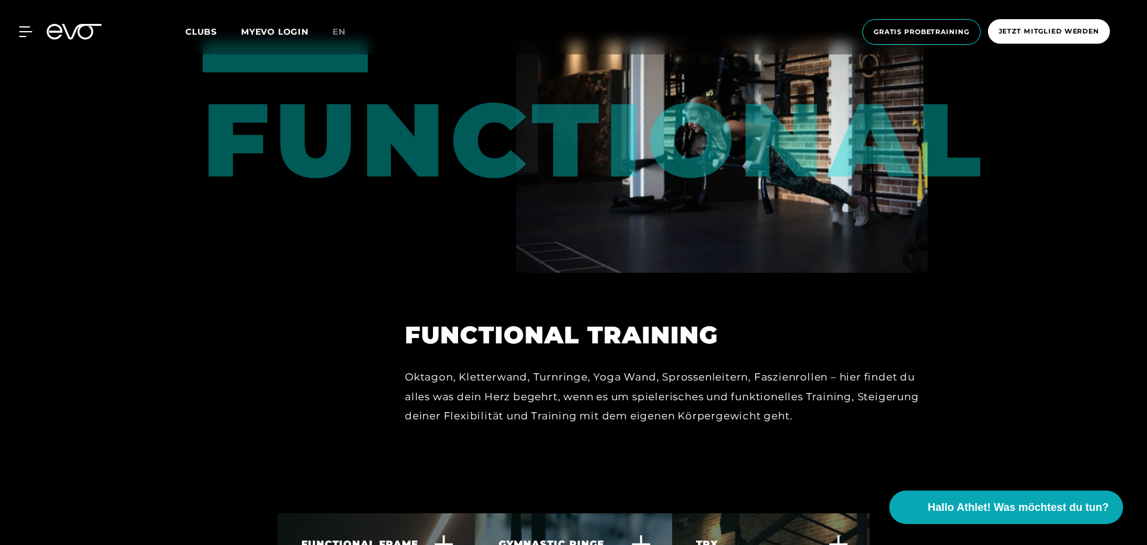
click at [326, 140] on div "FUNCTIONAL" at bounding box center [265, 115] width 124 height 149
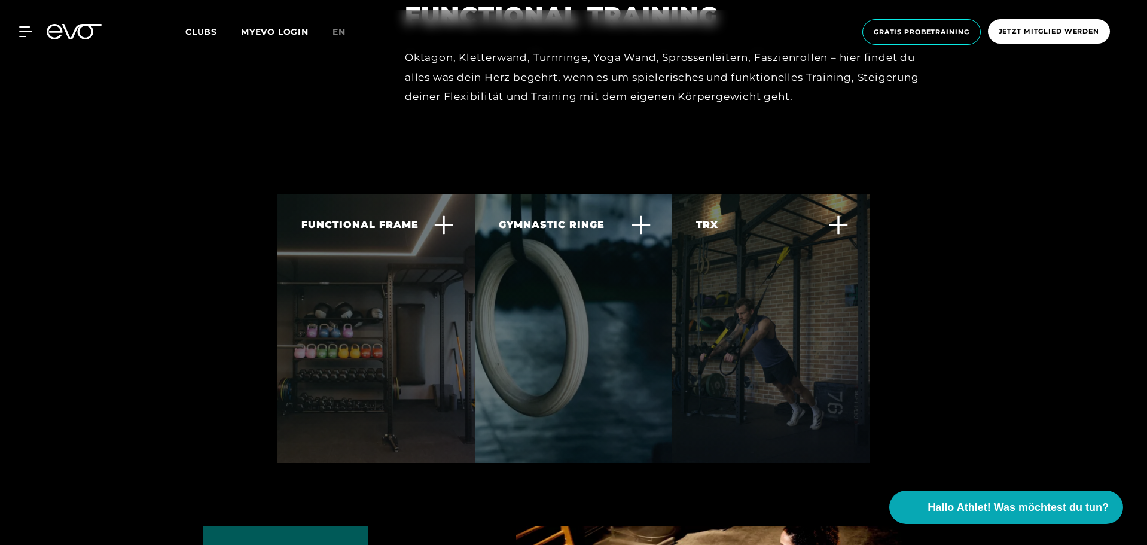
scroll to position [3906, 0]
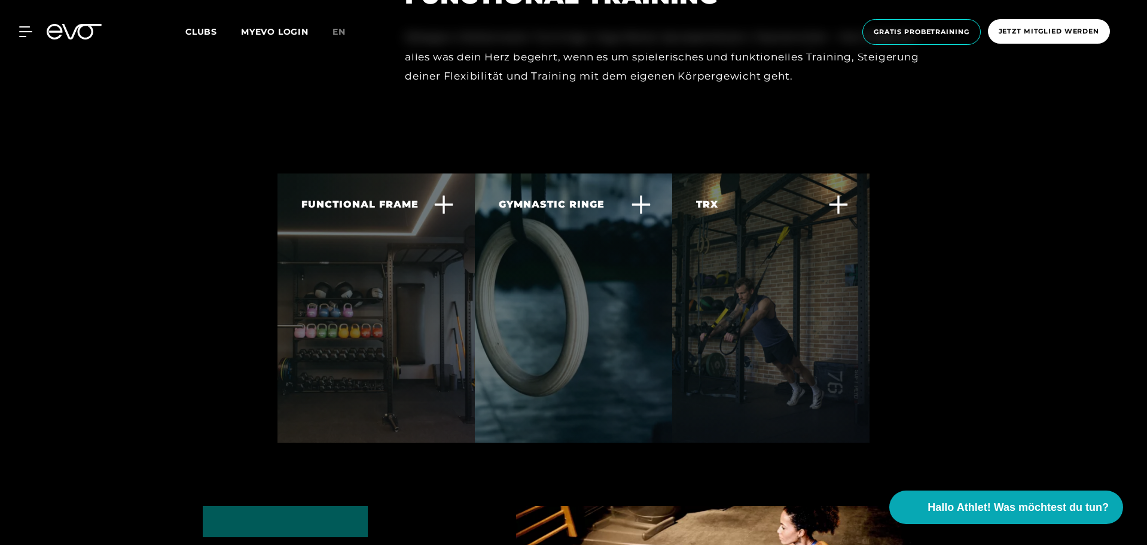
click at [418, 197] on div "FUNCTIONAL FRAME Jedes EVO Fitnessstudio hat einen Functional Frame, welcher ge…" at bounding box center [368, 279] width 135 height 165
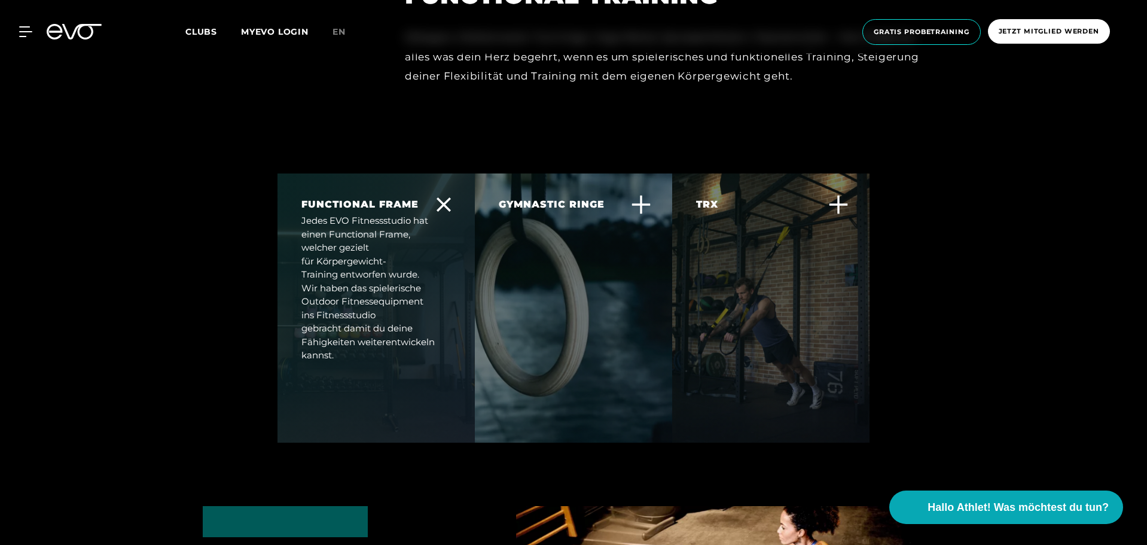
click at [418, 214] on div "Jedes EVO Fitnessstudio hat einen Functional Frame, welcher gezielt für Körperg…" at bounding box center [368, 288] width 135 height 148
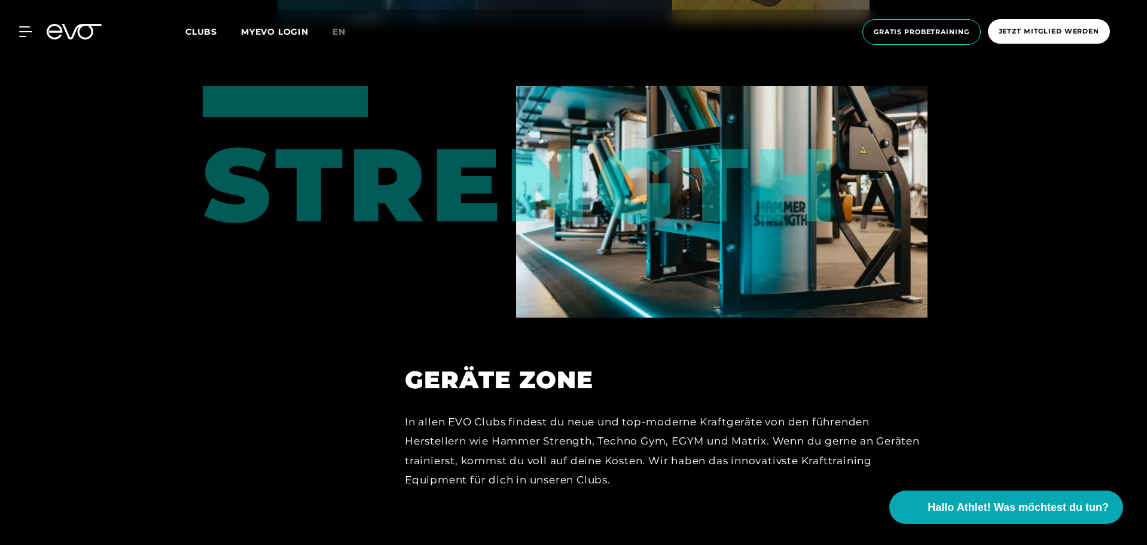
scroll to position [5142, 0]
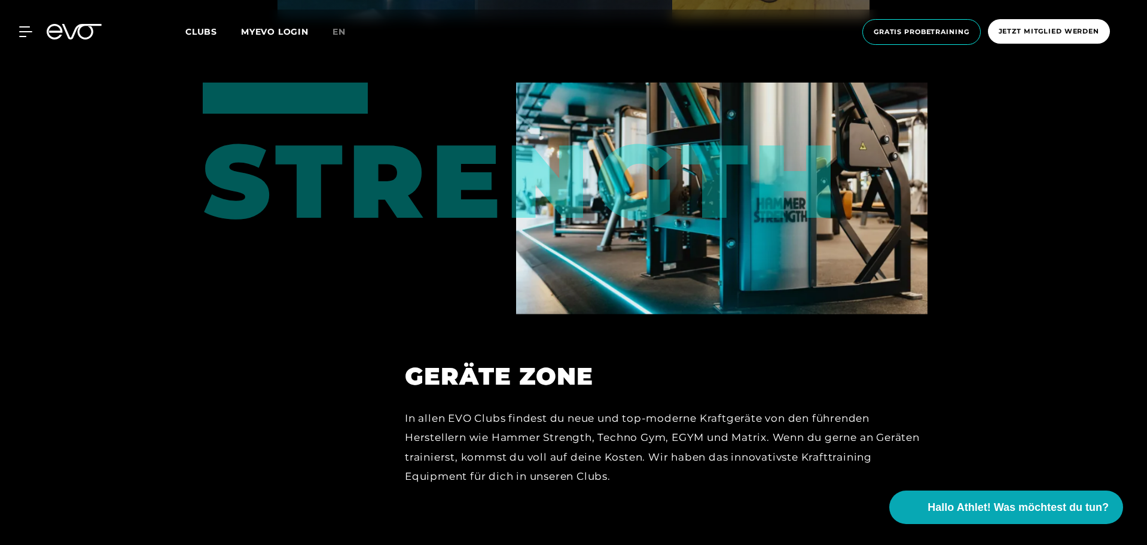
click at [692, 314] on div "Geräte Zone In allen EVO Clubs findest du neue und top-moderne Kraftgeräte von …" at bounding box center [666, 407] width 556 height 186
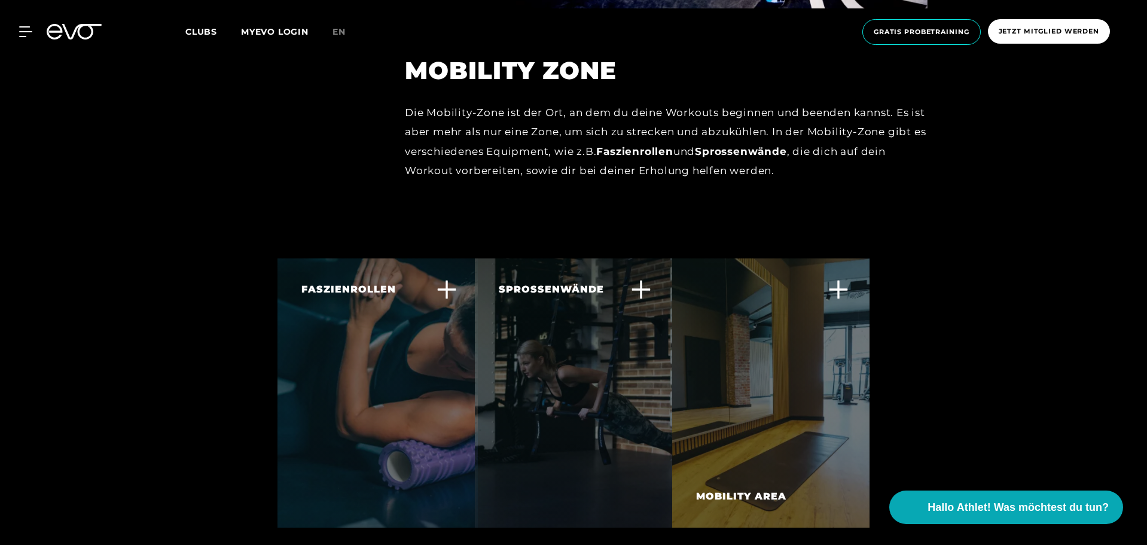
scroll to position [4628, 0]
